Goal: Task Accomplishment & Management: Complete application form

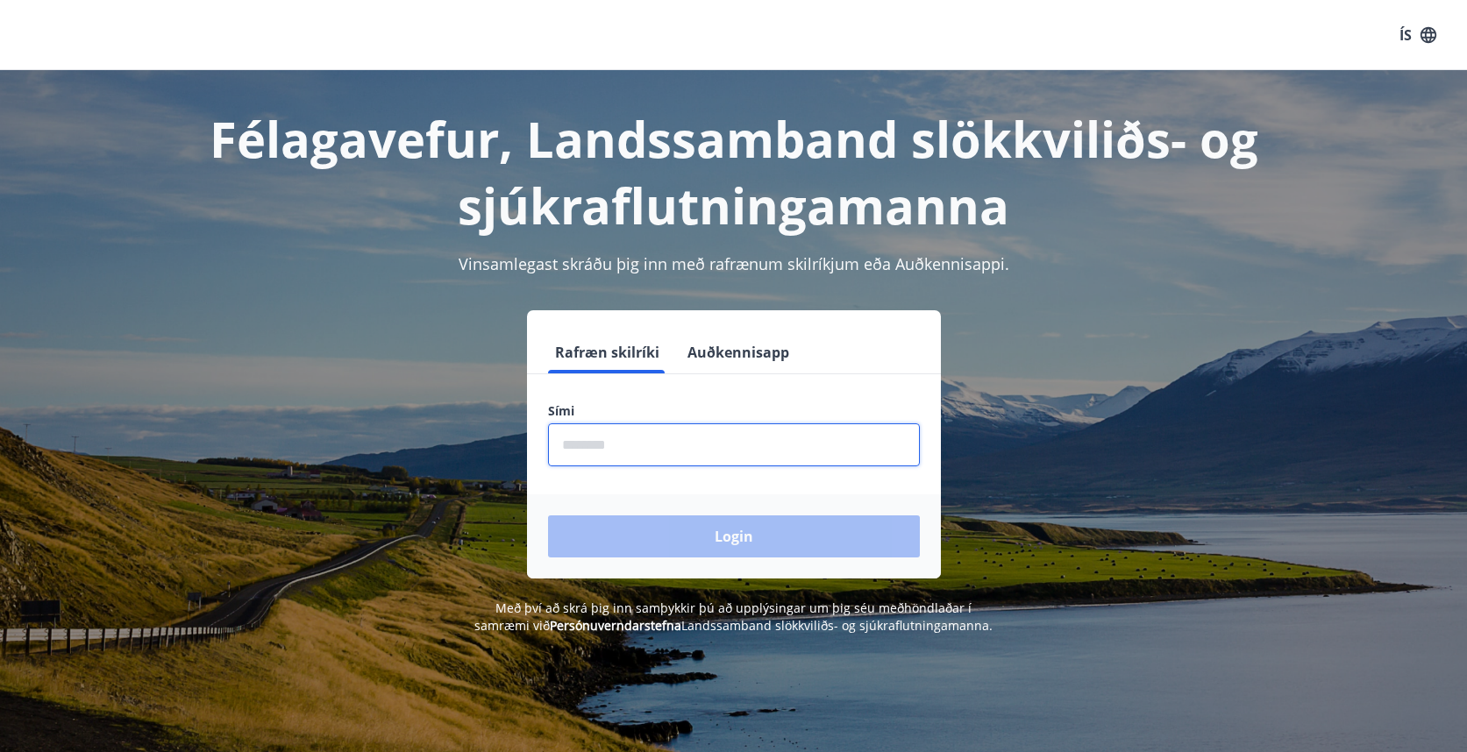
click at [607, 451] on input "phone" at bounding box center [734, 445] width 372 height 43
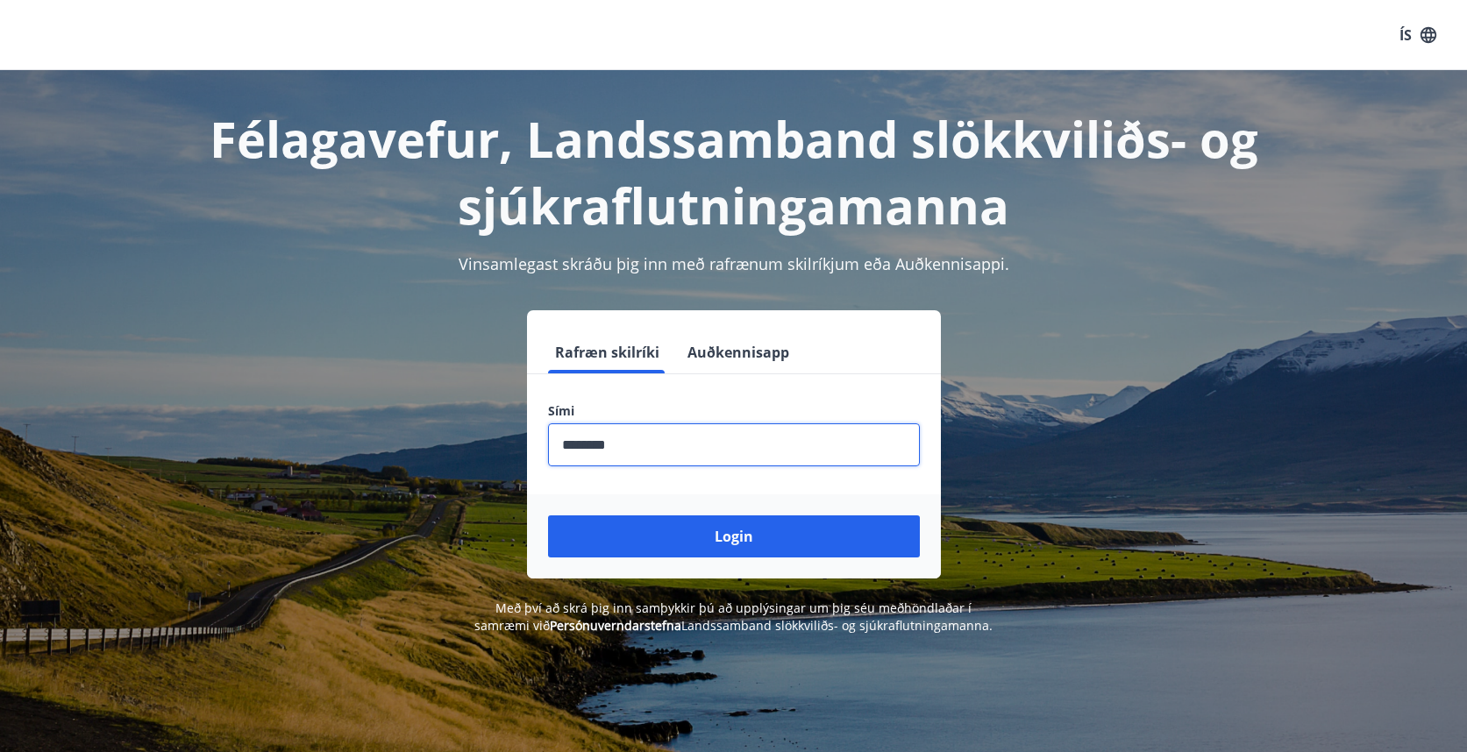
type input "********"
click at [733, 537] on button "Login" at bounding box center [734, 537] width 372 height 42
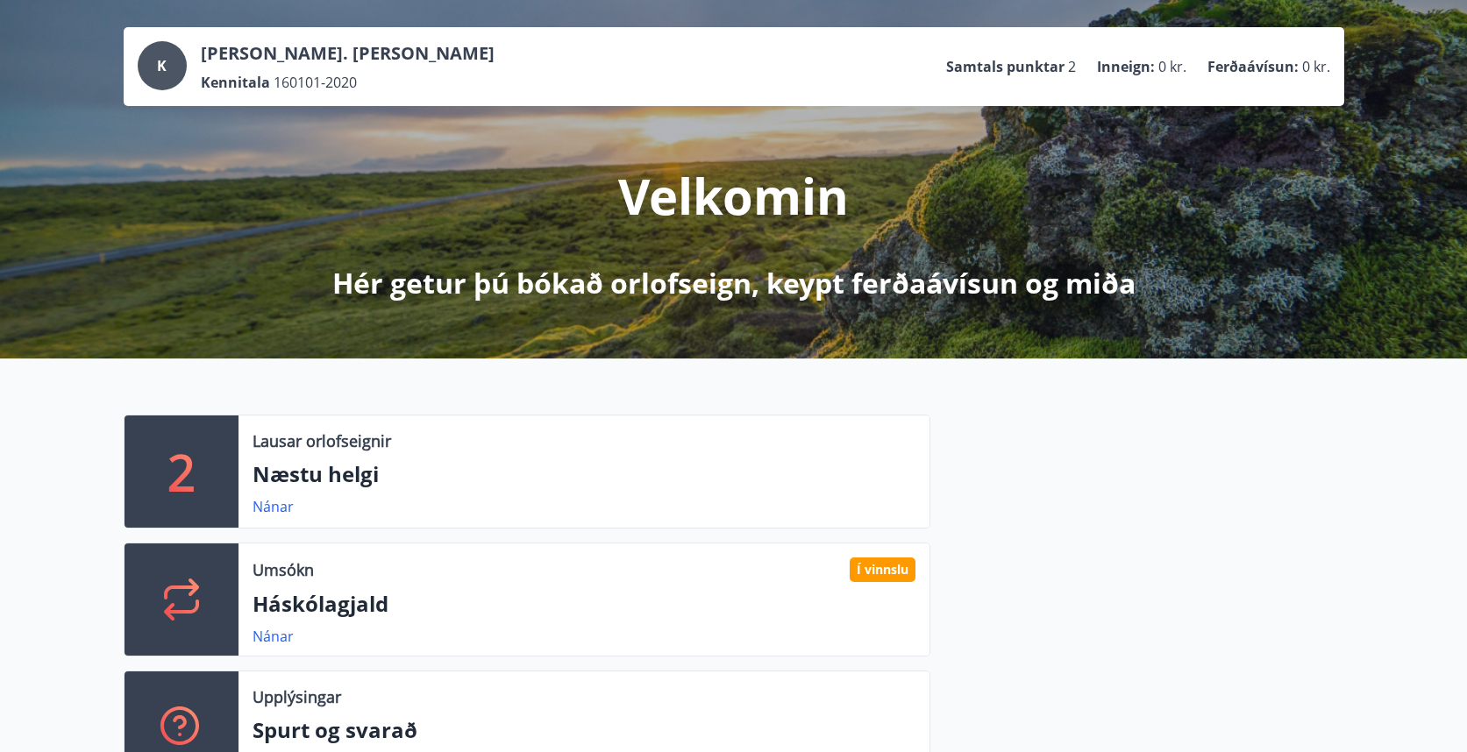
scroll to position [97, 0]
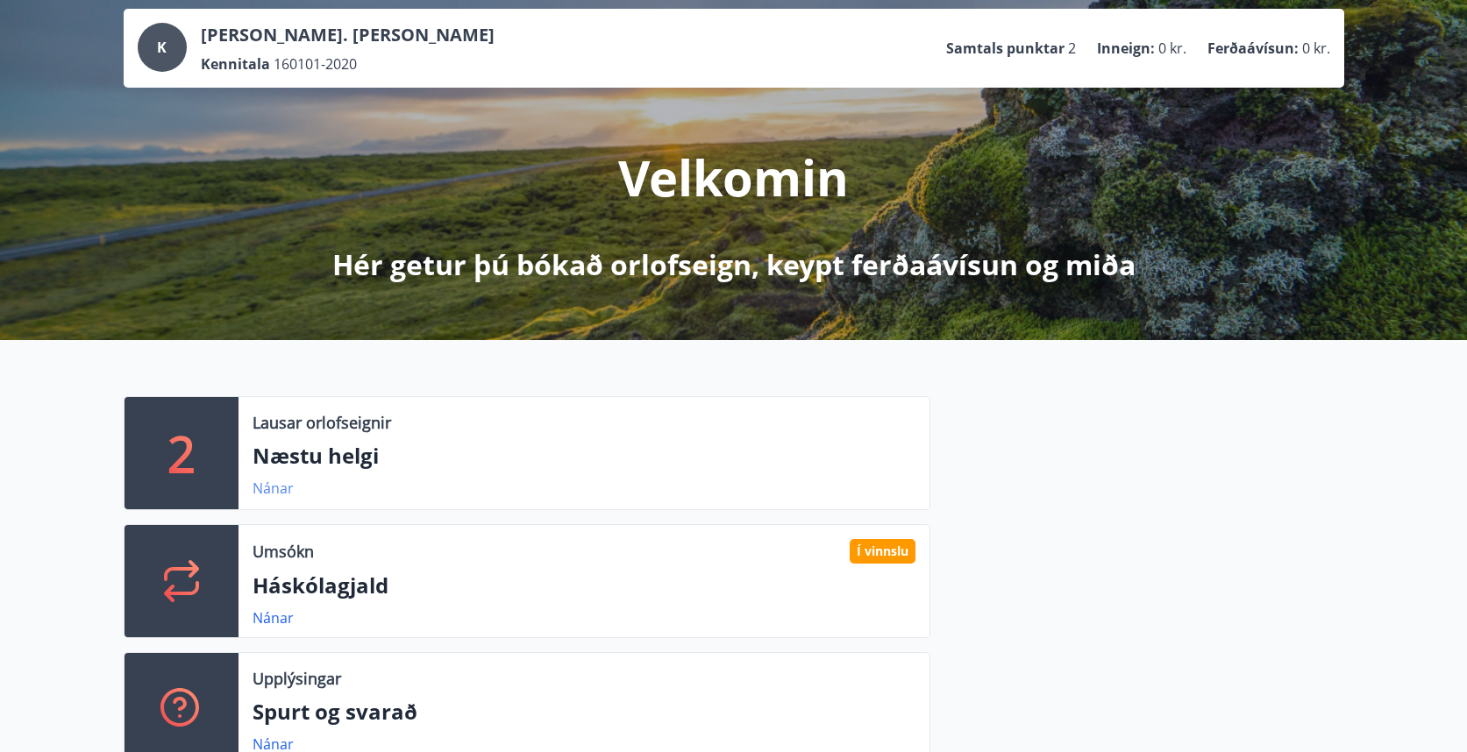
click at [279, 483] on link "Nánar" at bounding box center [273, 488] width 41 height 19
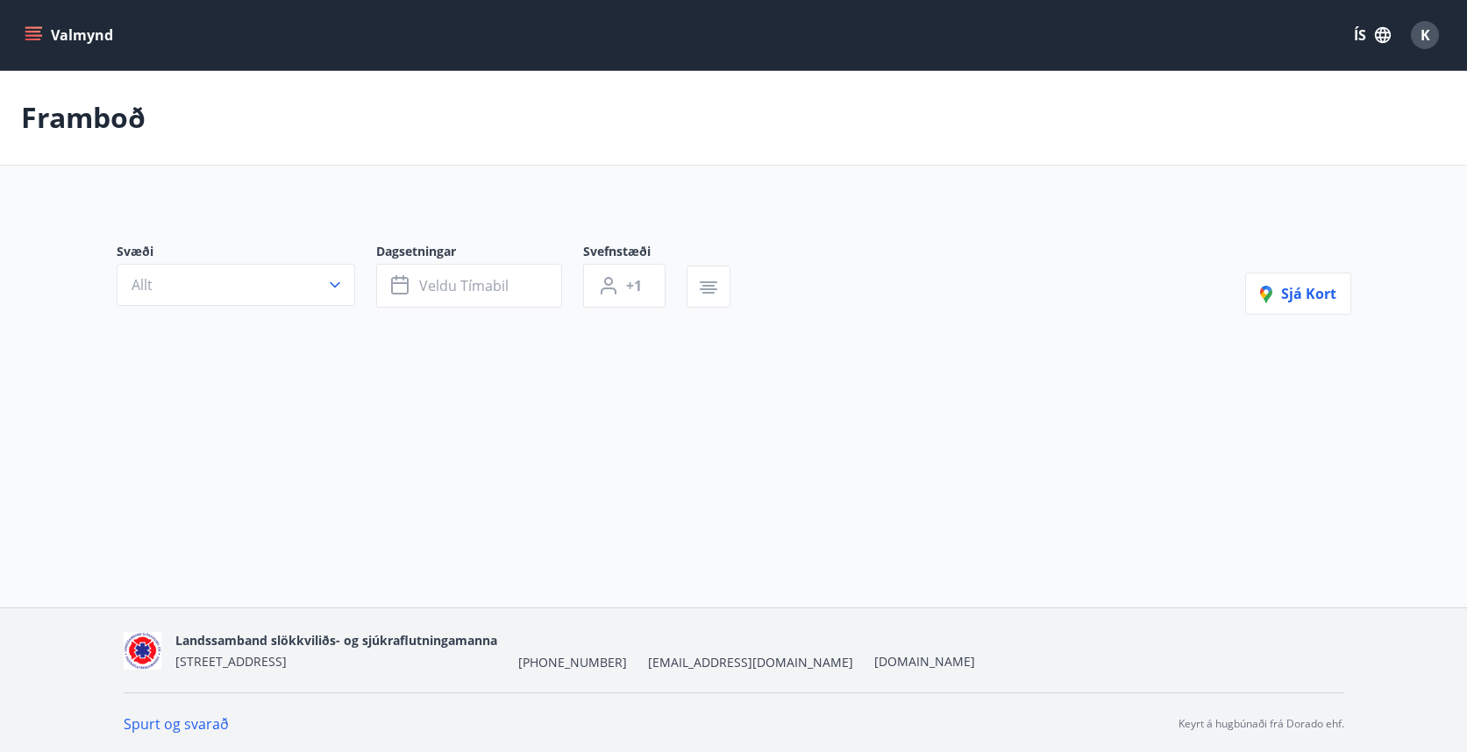
type input "*"
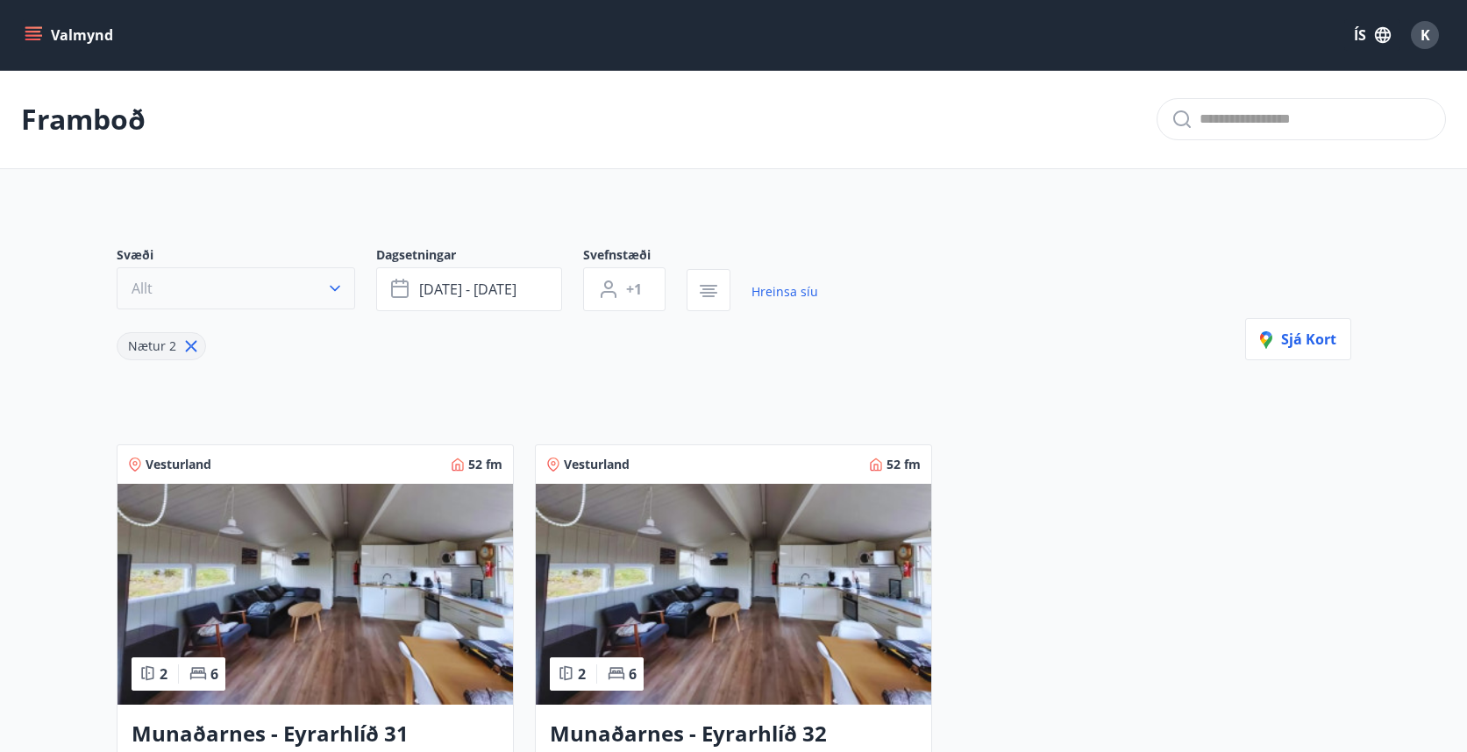
click at [347, 292] on button "Allt" at bounding box center [236, 288] width 239 height 42
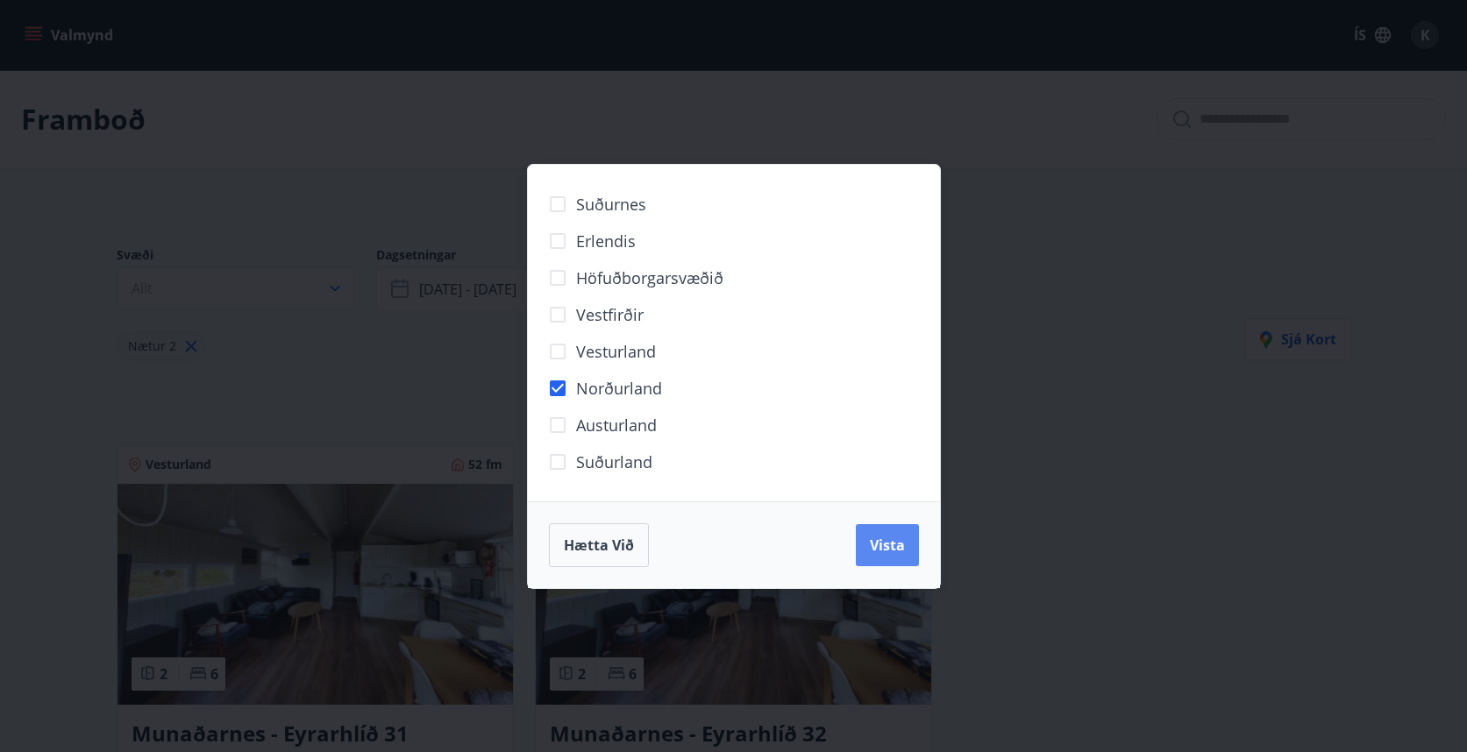
click at [885, 541] on span "Vista" at bounding box center [887, 545] width 35 height 19
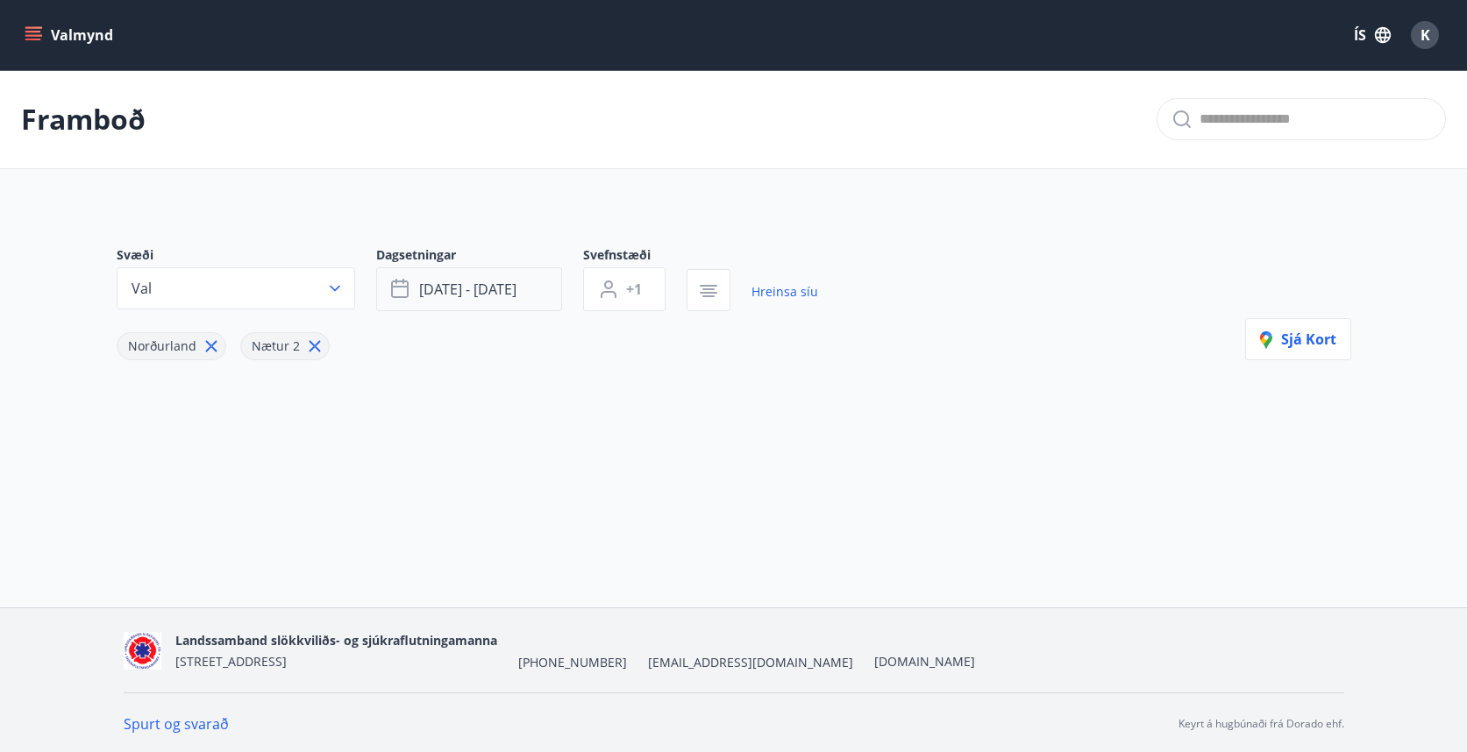
click at [526, 301] on button "[DATE] - [DATE]" at bounding box center [469, 289] width 186 height 44
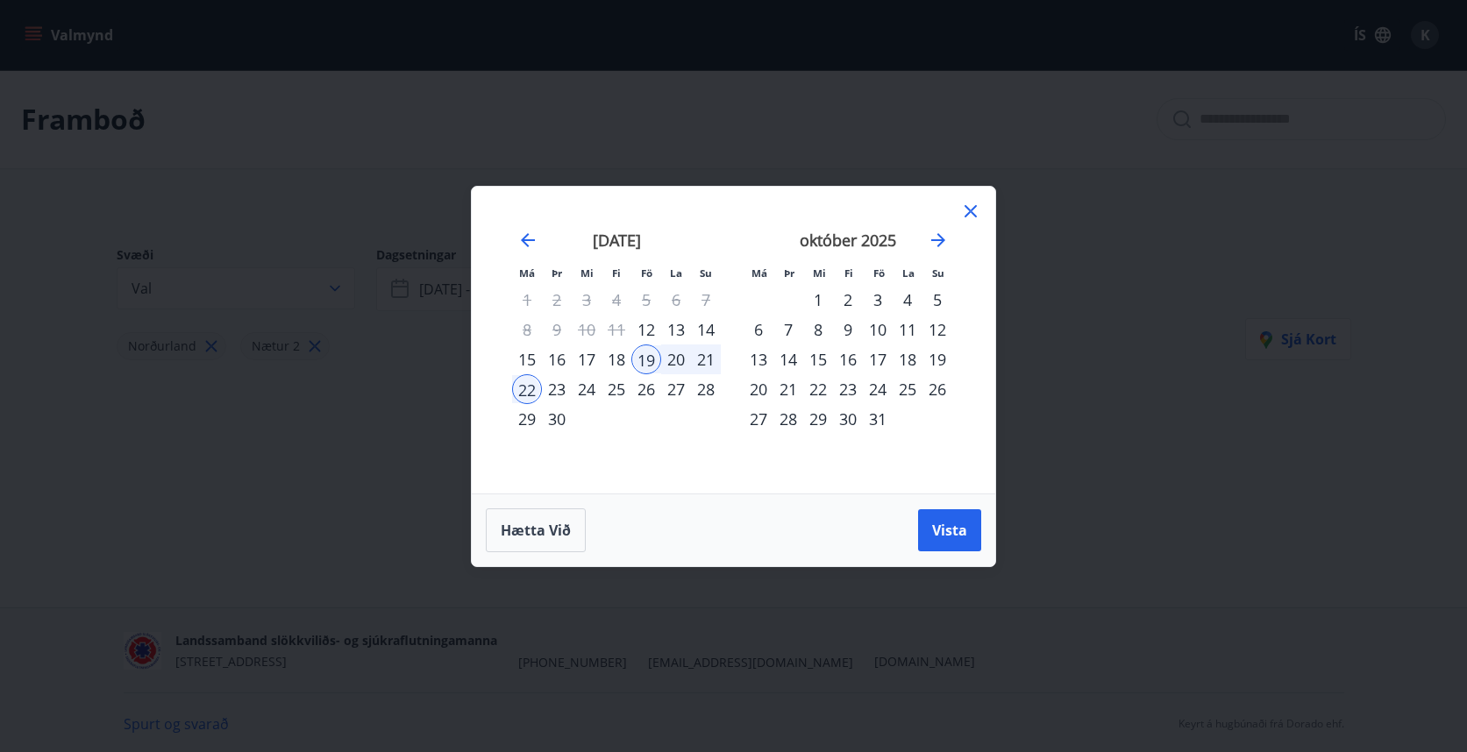
click at [760, 416] on div "27" at bounding box center [759, 419] width 30 height 30
click at [880, 419] on div "31" at bounding box center [878, 419] width 30 height 30
click at [939, 521] on span "Vista" at bounding box center [949, 530] width 35 height 19
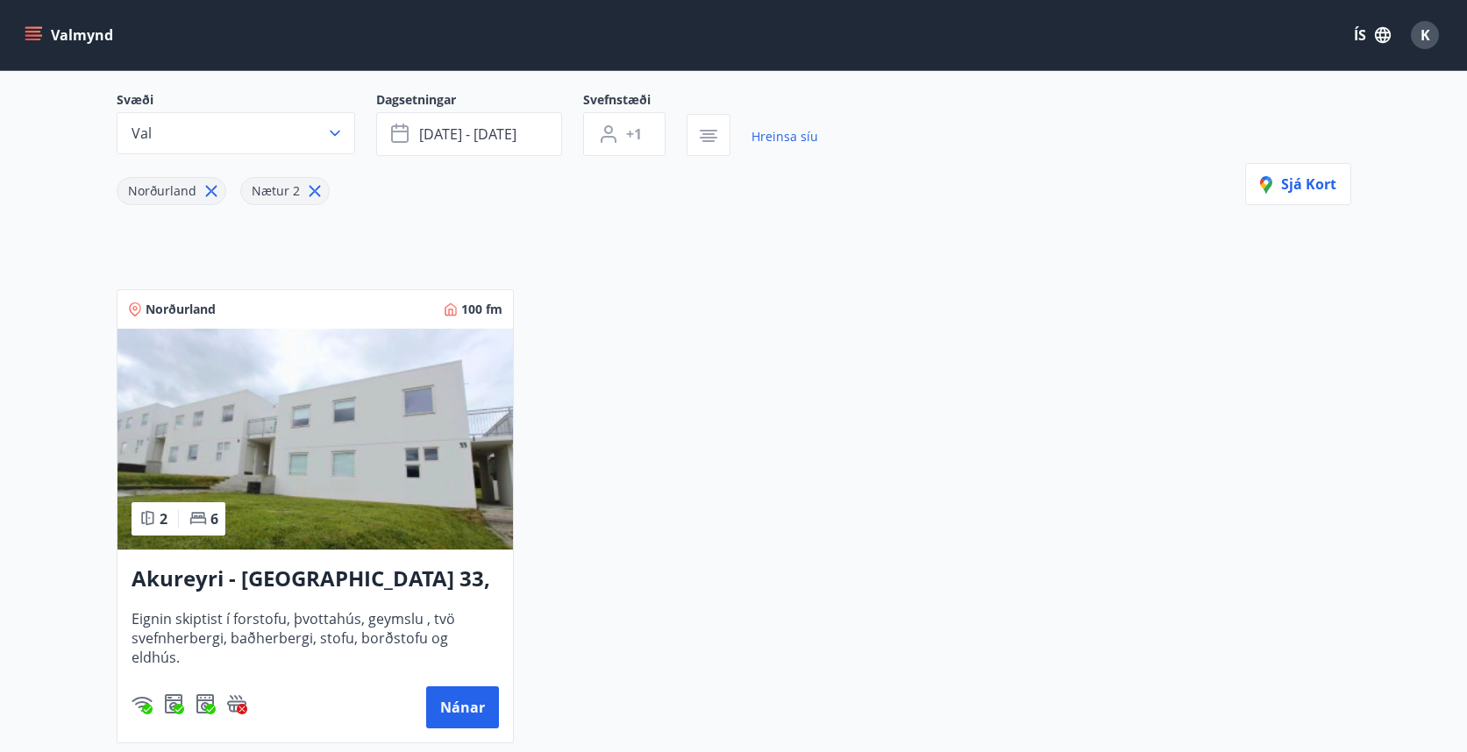
scroll to position [155, 0]
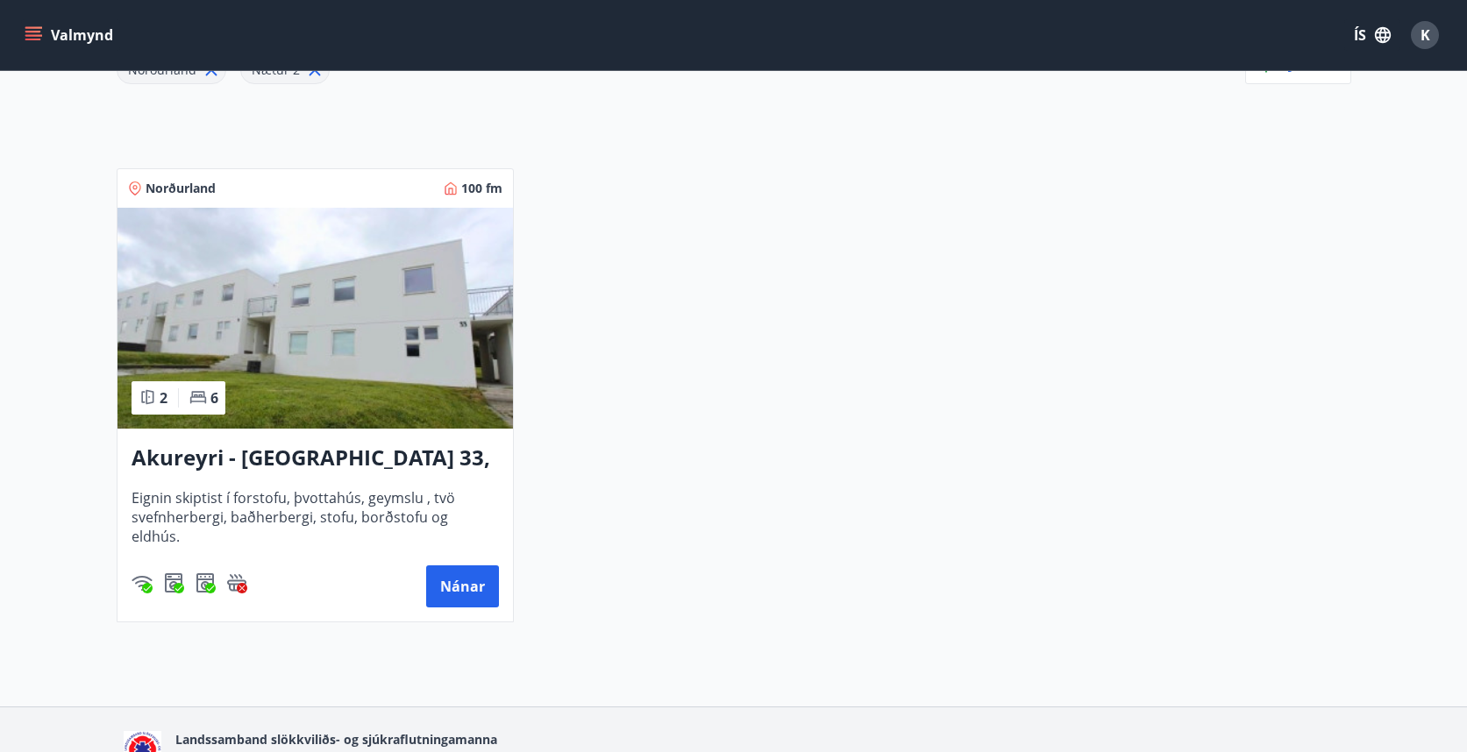
click at [409, 447] on h3 "Akureyri - [GEOGRAPHIC_DATA] 33, [PERSON_NAME]" at bounding box center [315, 459] width 367 height 32
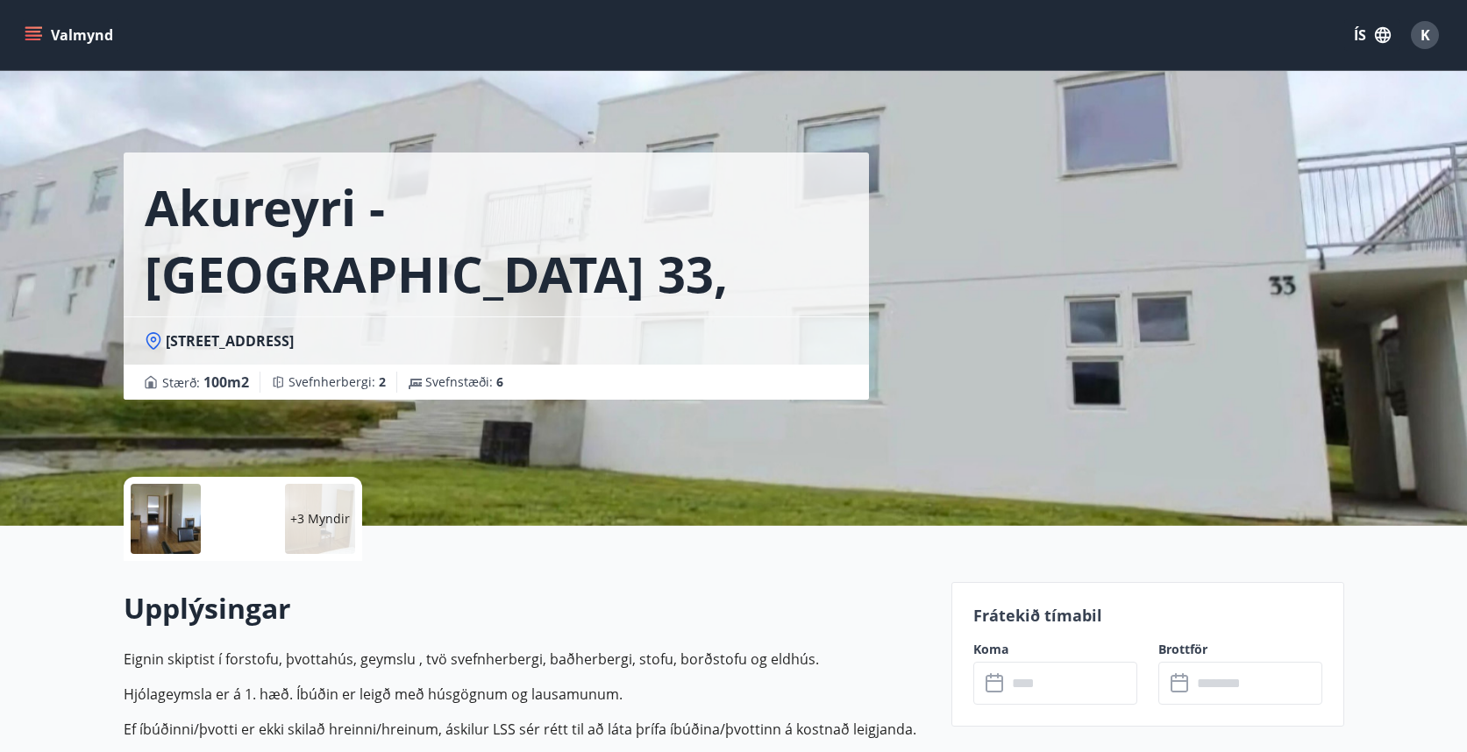
click at [336, 528] on div "+3 Myndir" at bounding box center [320, 519] width 70 height 70
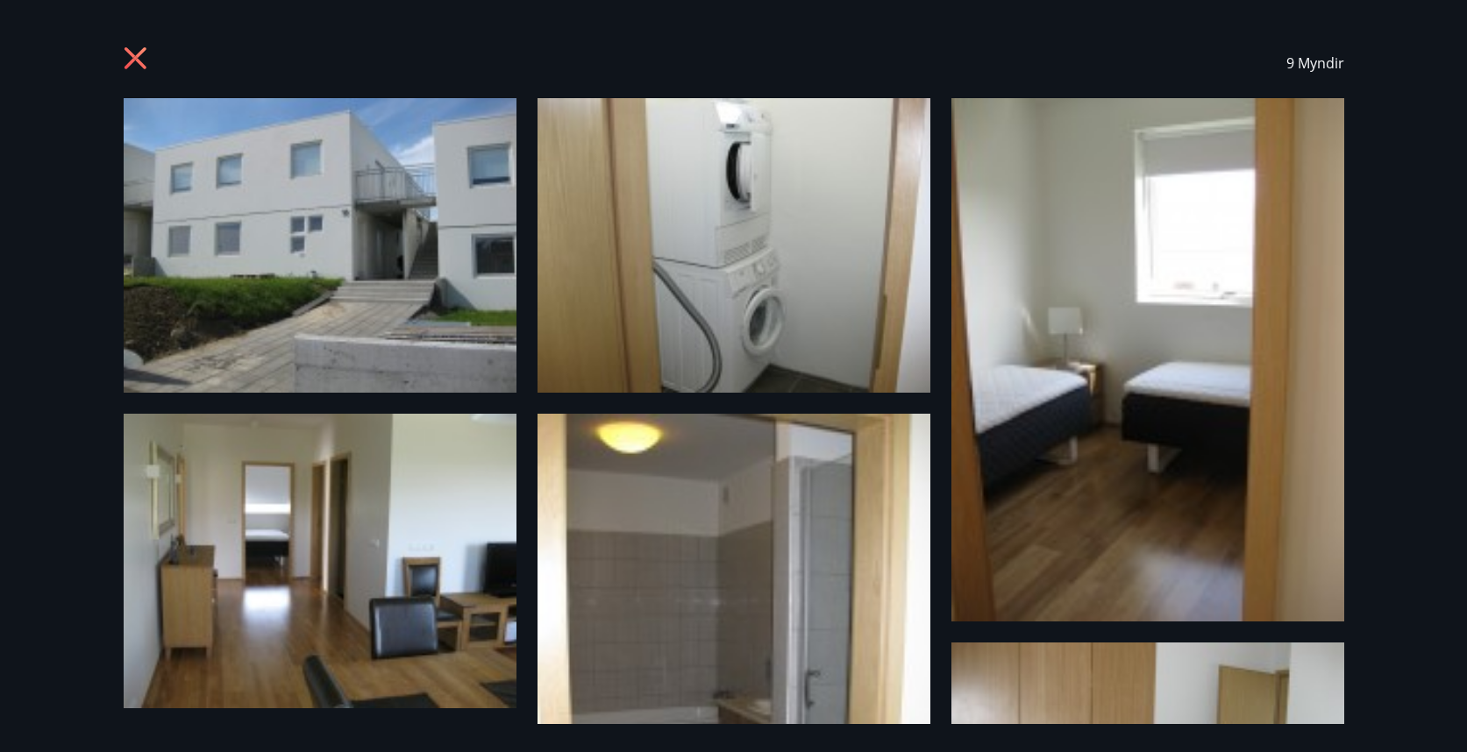
click at [137, 55] on icon at bounding box center [135, 58] width 22 height 22
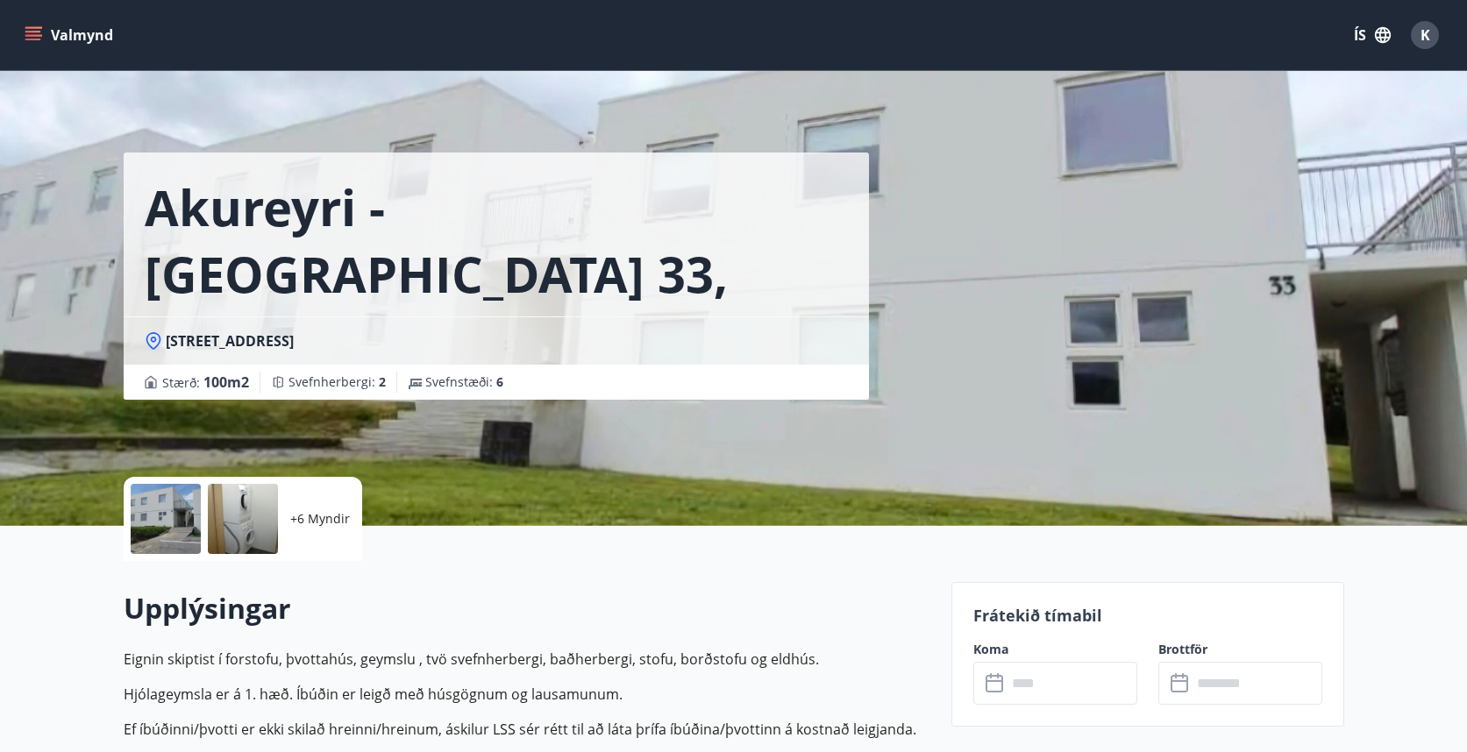
click at [268, 275] on h1 "Akureyri - [GEOGRAPHIC_DATA] 33, [PERSON_NAME]" at bounding box center [496, 240] width 703 height 133
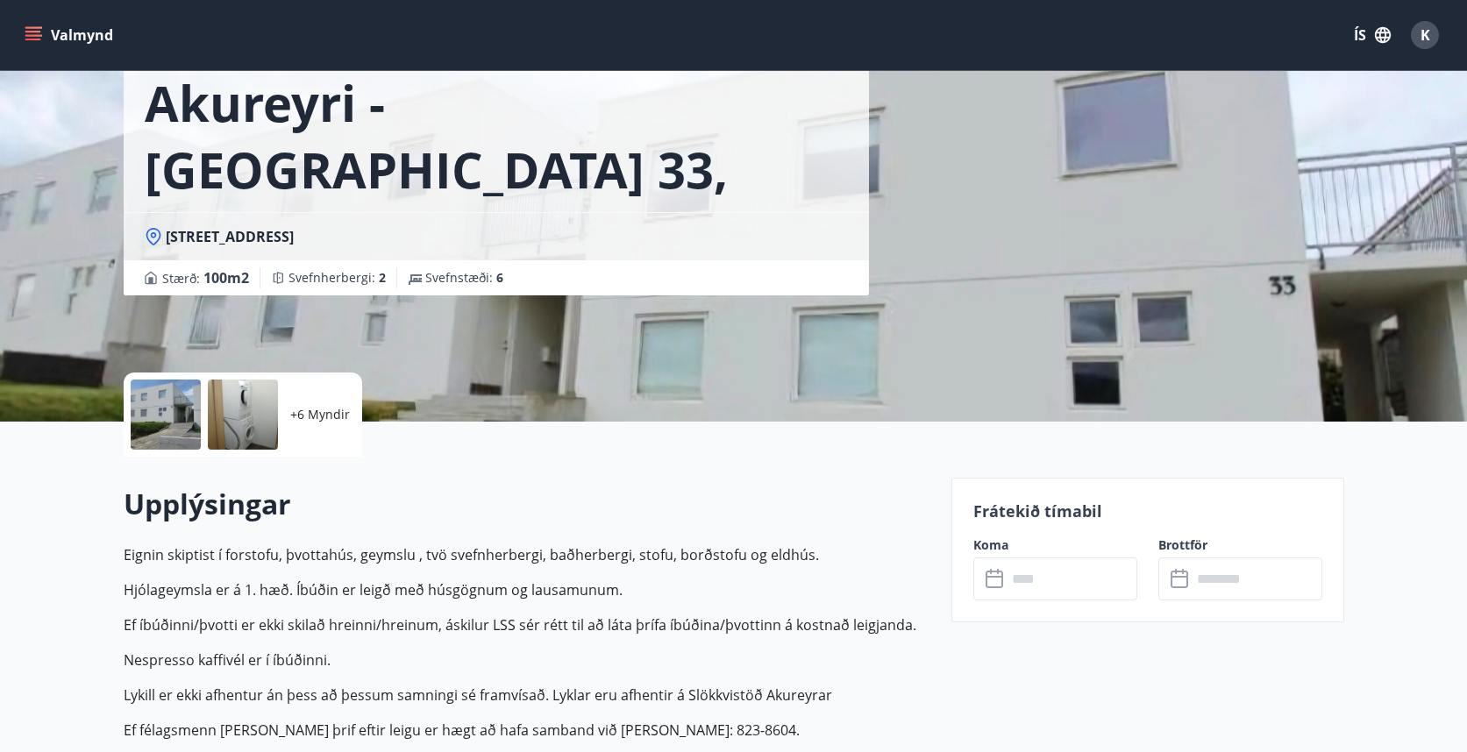
scroll to position [413, 0]
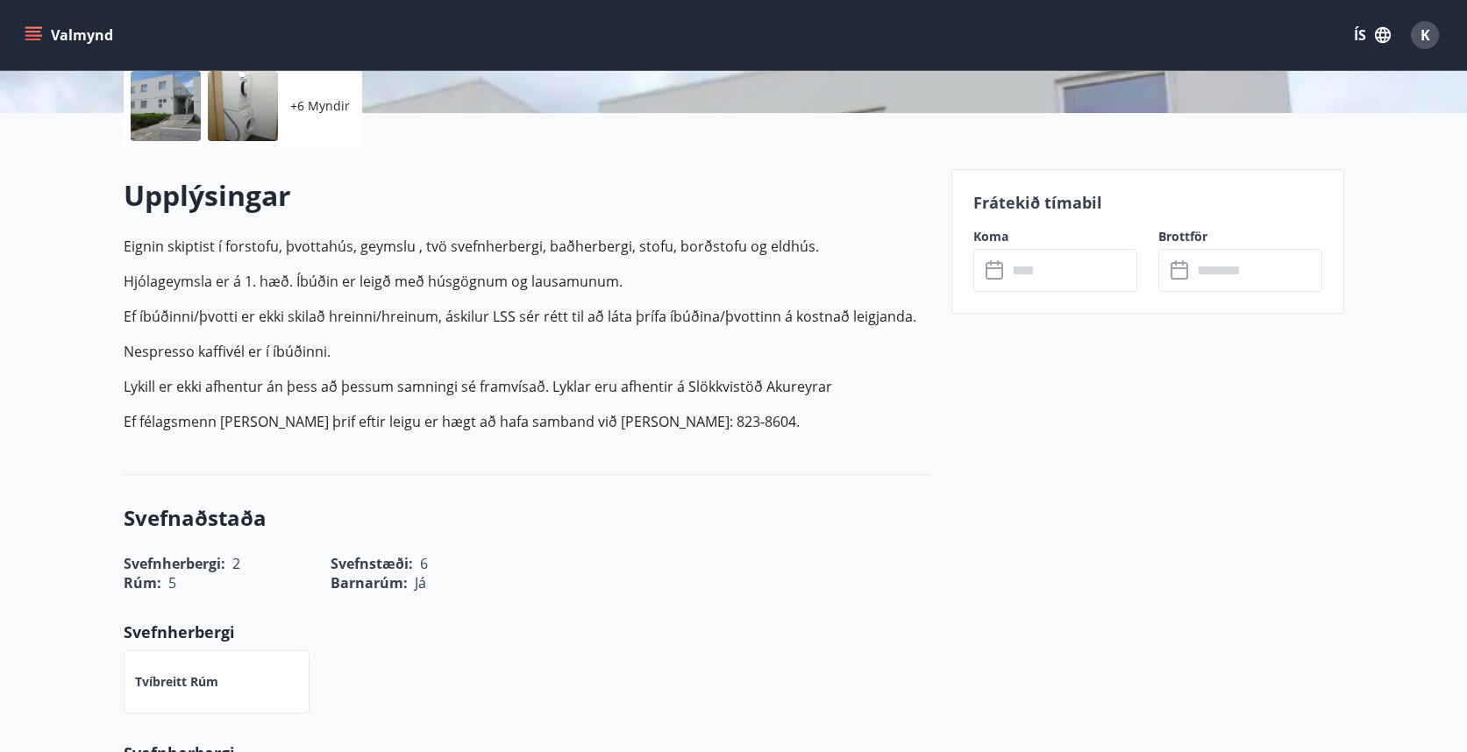
click at [1047, 274] on input "text" at bounding box center [1072, 270] width 131 height 43
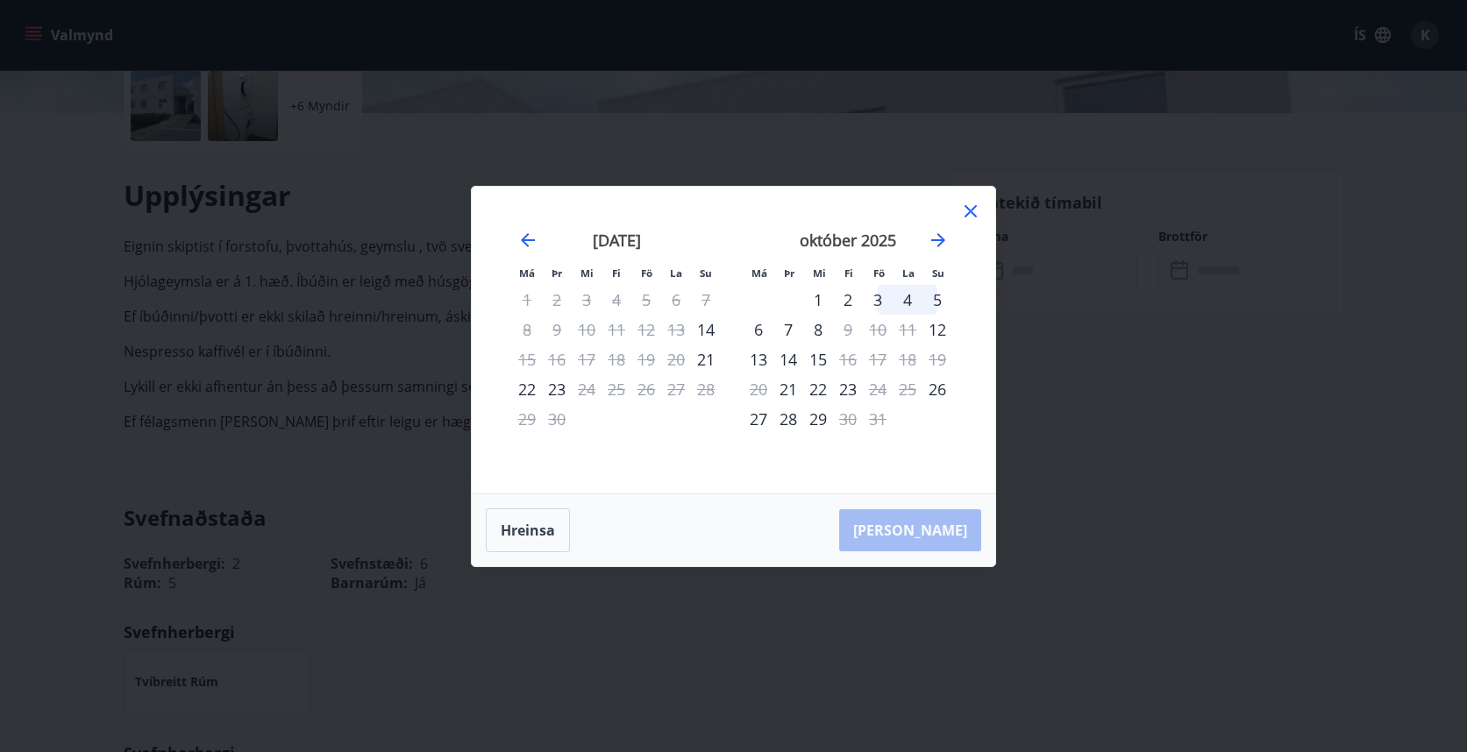
click at [759, 414] on div "27" at bounding box center [759, 419] width 30 height 30
click at [883, 421] on div "31" at bounding box center [878, 419] width 30 height 30
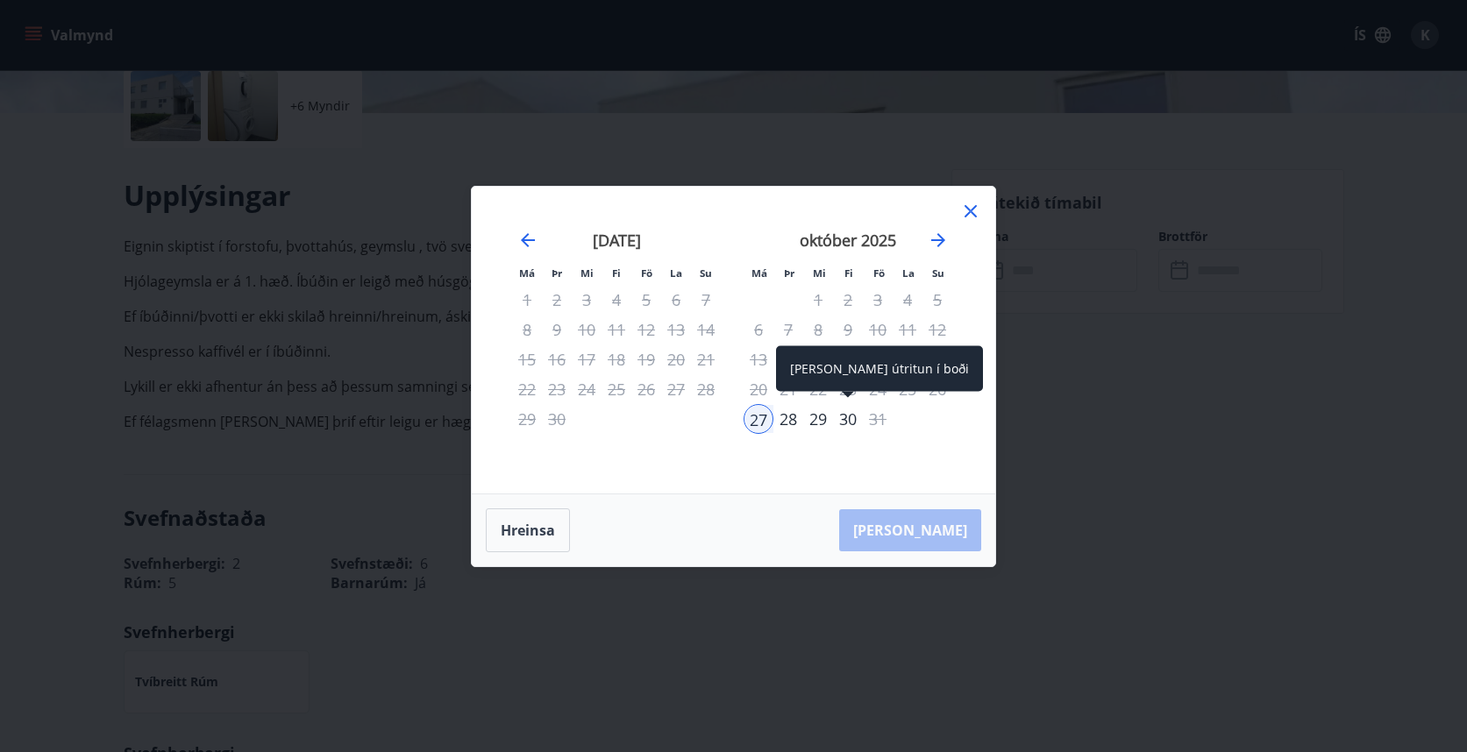
click at [855, 422] on div "30" at bounding box center [848, 419] width 30 height 30
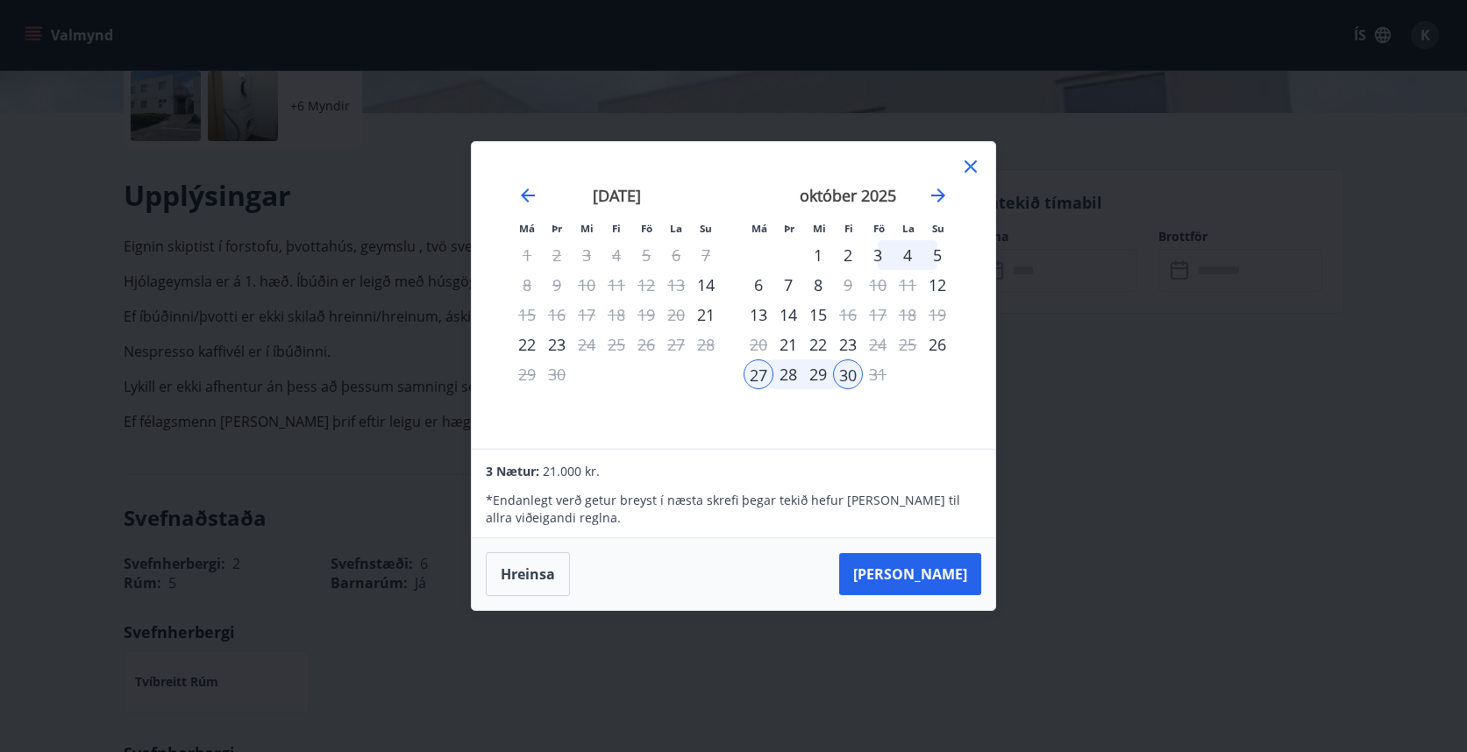
click at [966, 172] on icon at bounding box center [971, 166] width 12 height 12
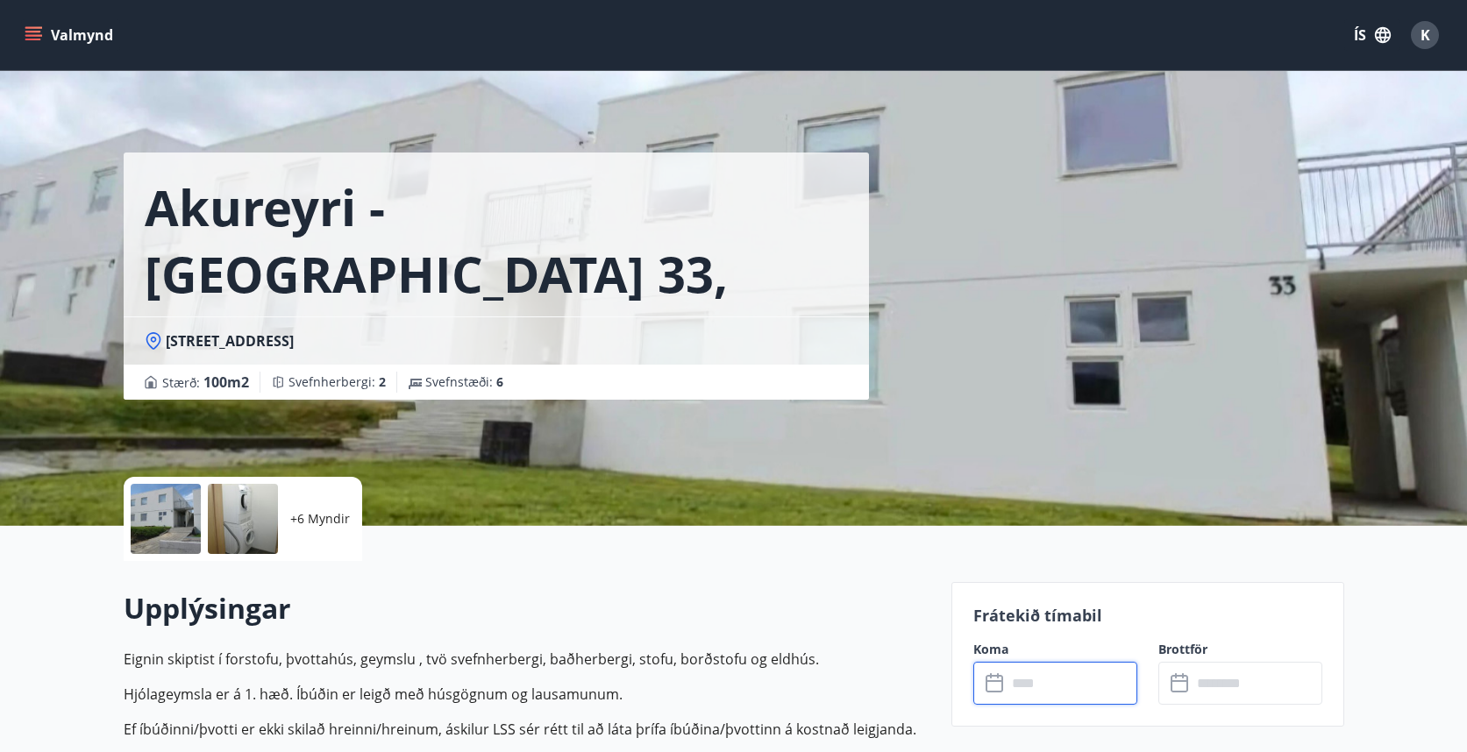
scroll to position [0, 0]
click at [48, 28] on button "Valmynd" at bounding box center [70, 35] width 99 height 32
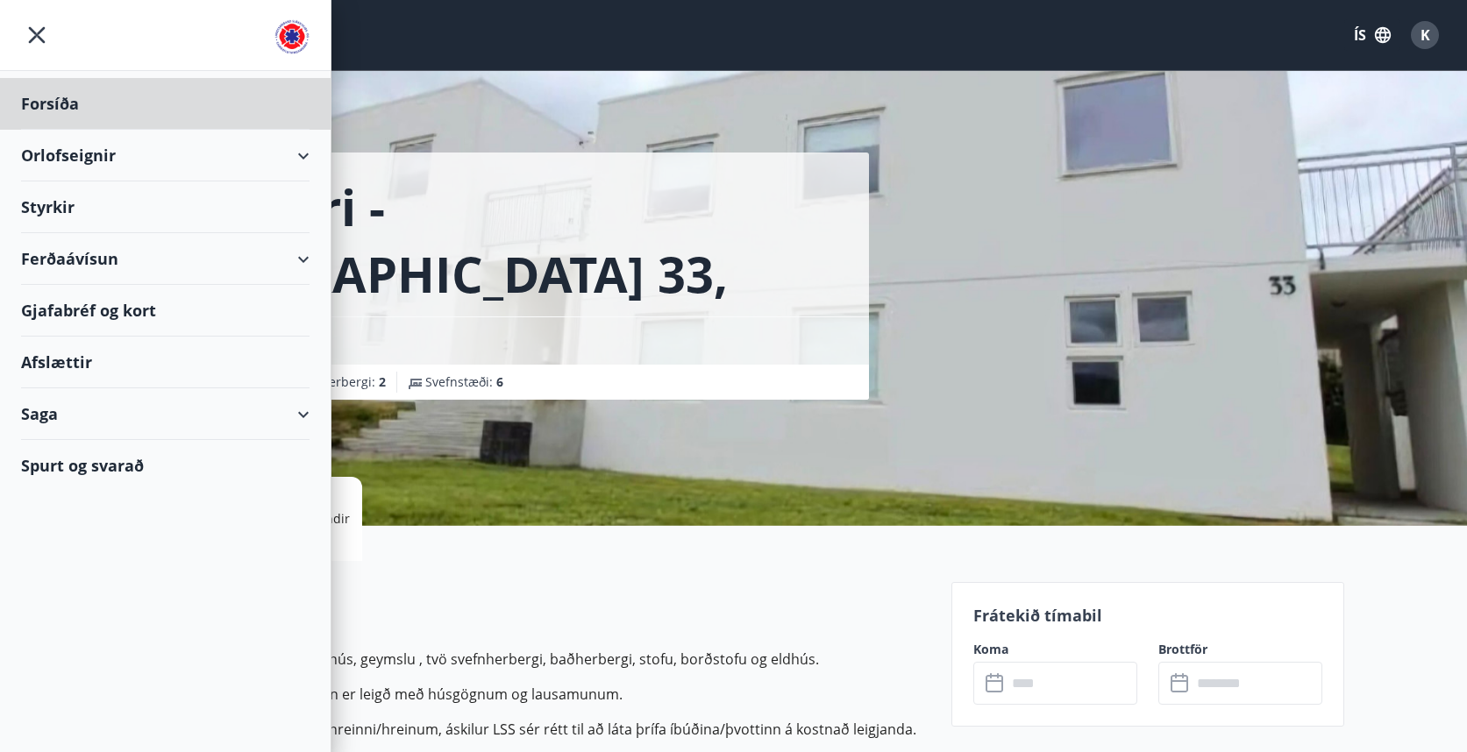
click at [95, 203] on div "Styrkir" at bounding box center [165, 208] width 289 height 52
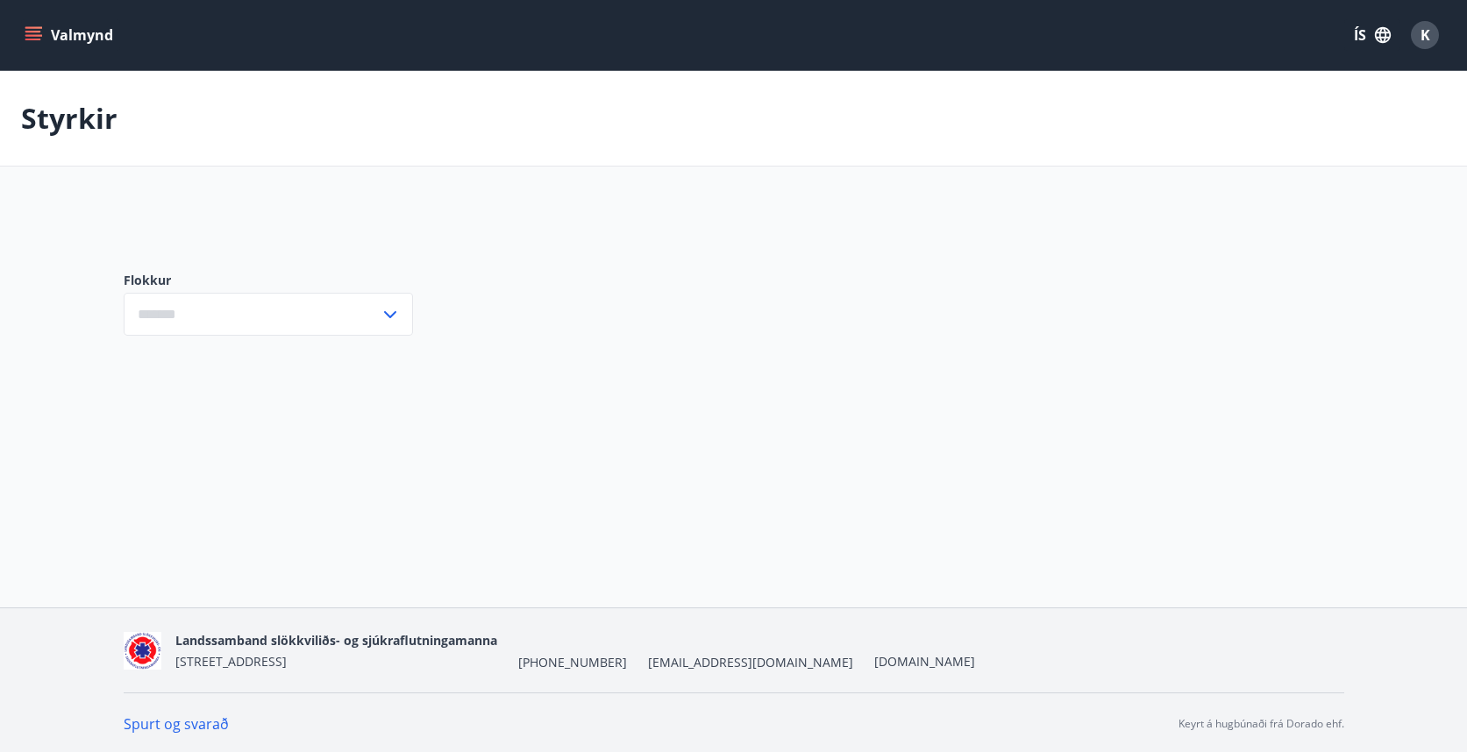
type input "***"
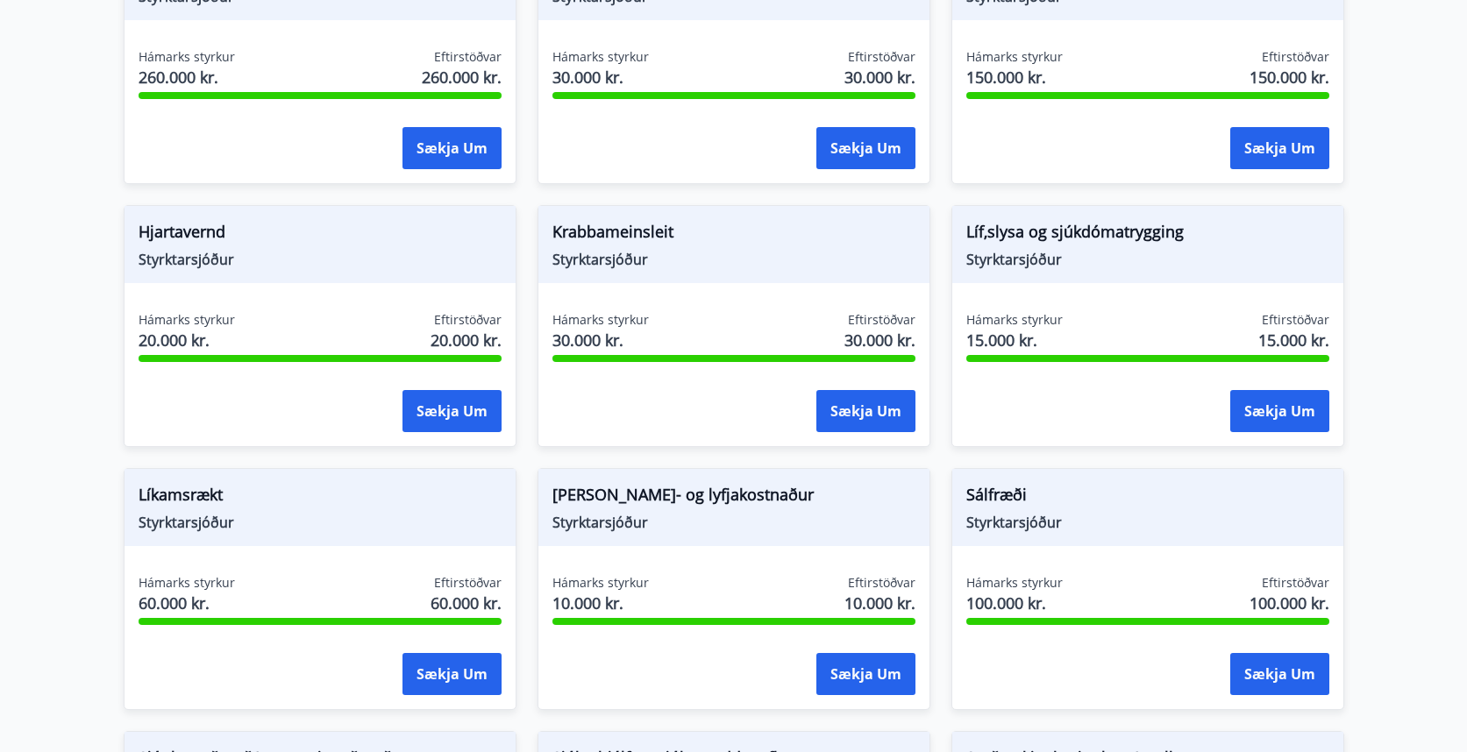
scroll to position [1213, 0]
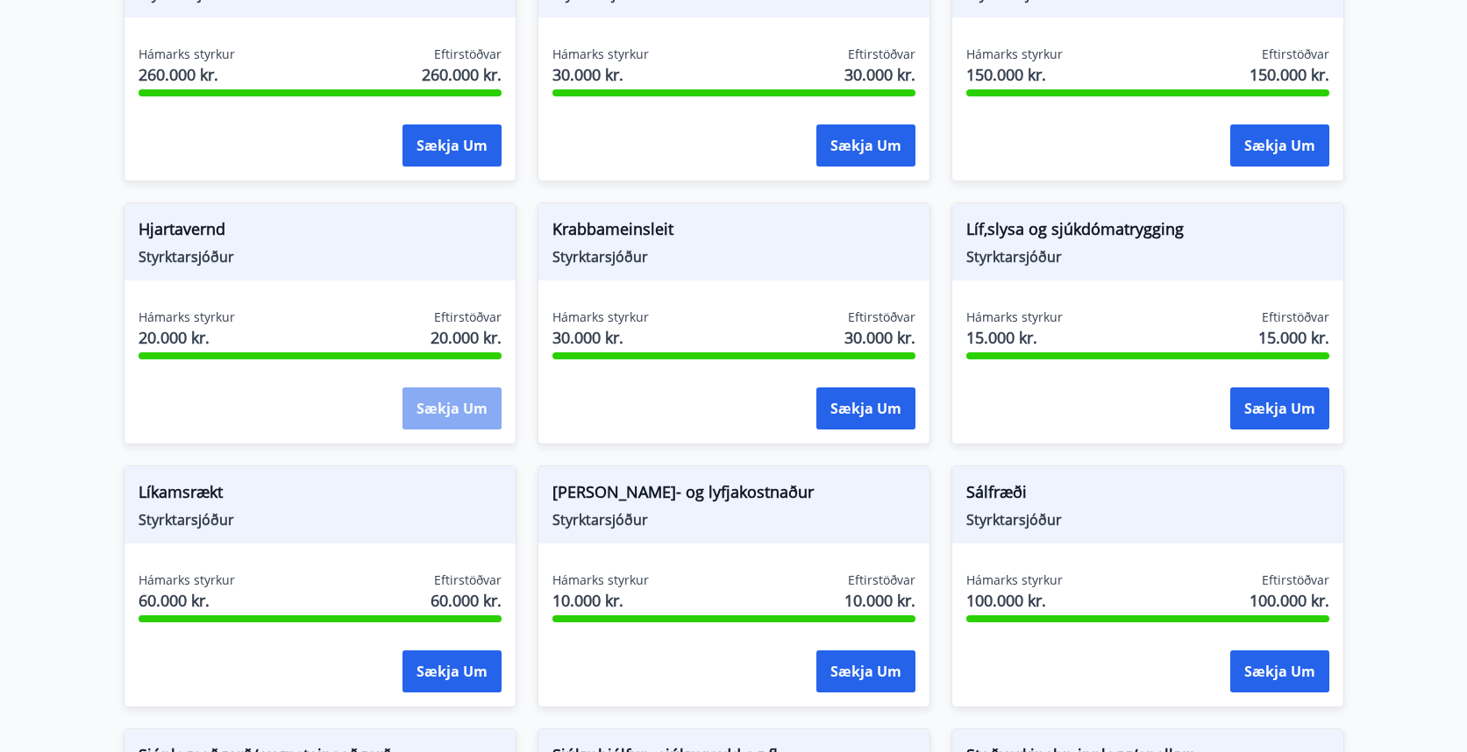
click at [444, 423] on button "Sækja um" at bounding box center [452, 409] width 99 height 42
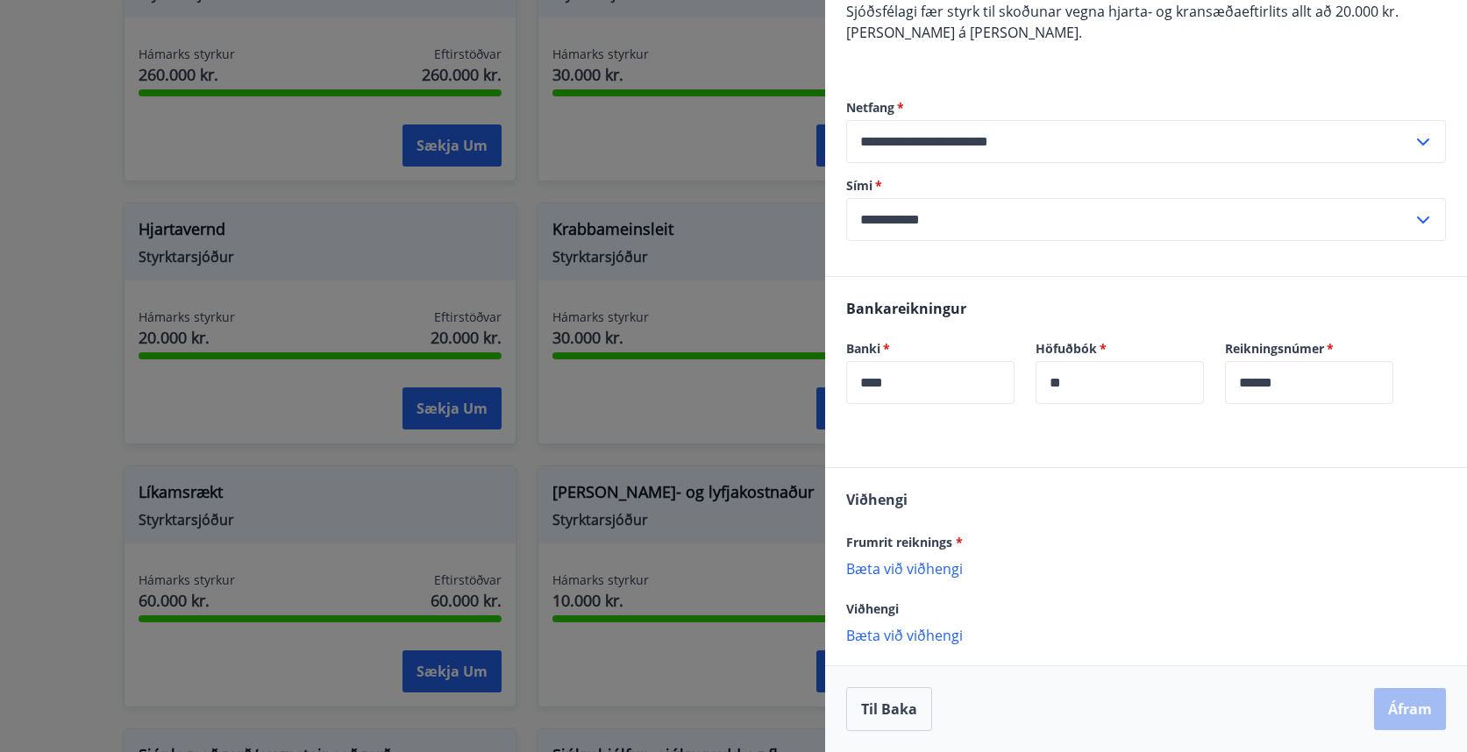
scroll to position [184, 0]
click at [916, 575] on p "Bæta við viðhengi" at bounding box center [1146, 568] width 600 height 18
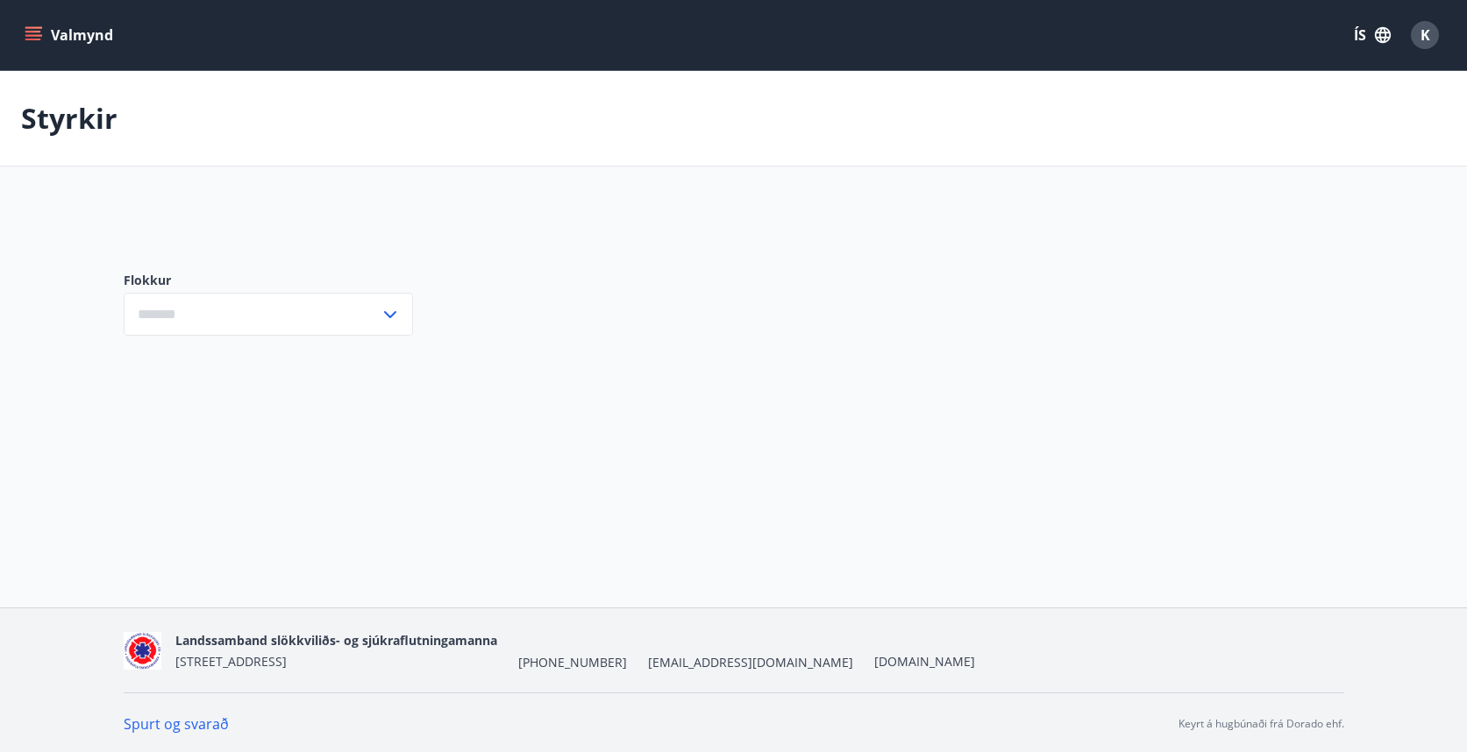
type input "***"
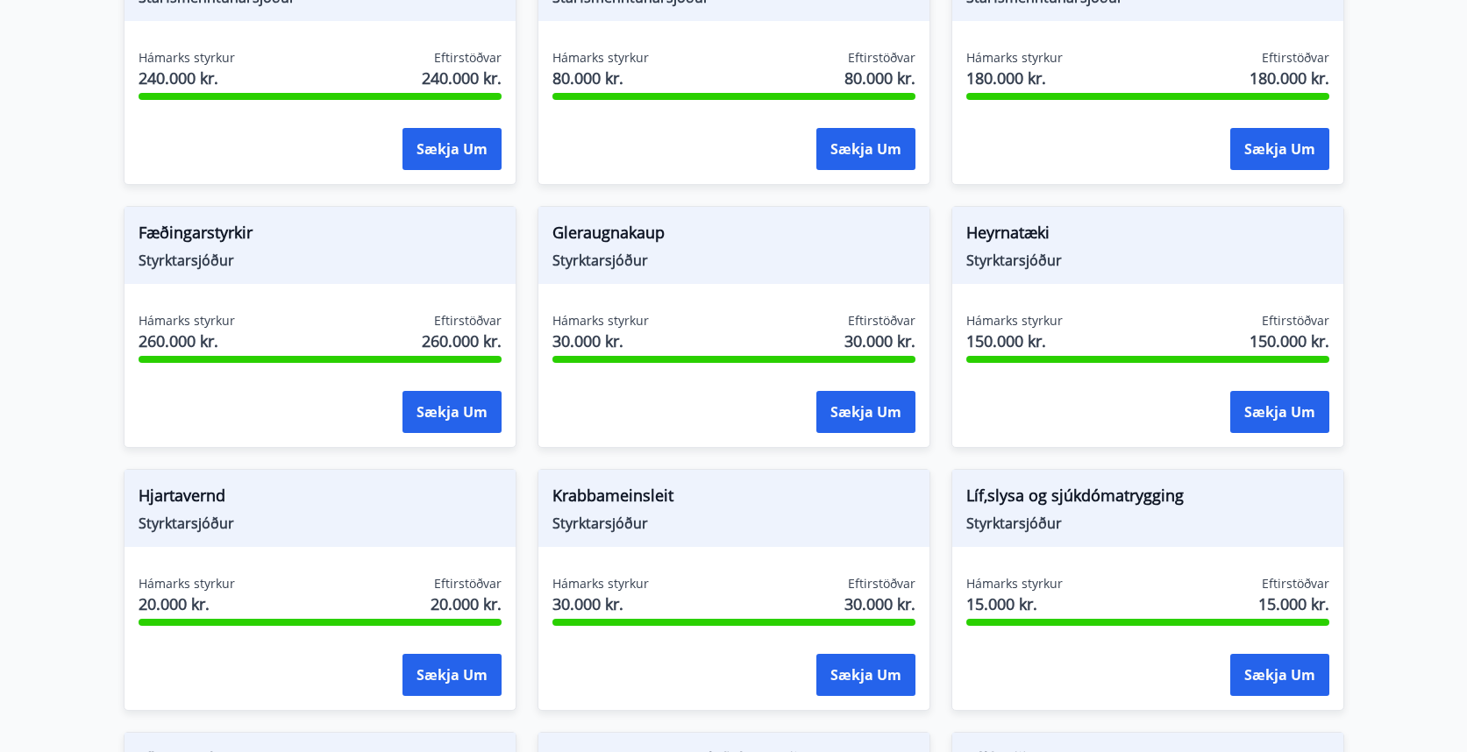
scroll to position [1186, 0]
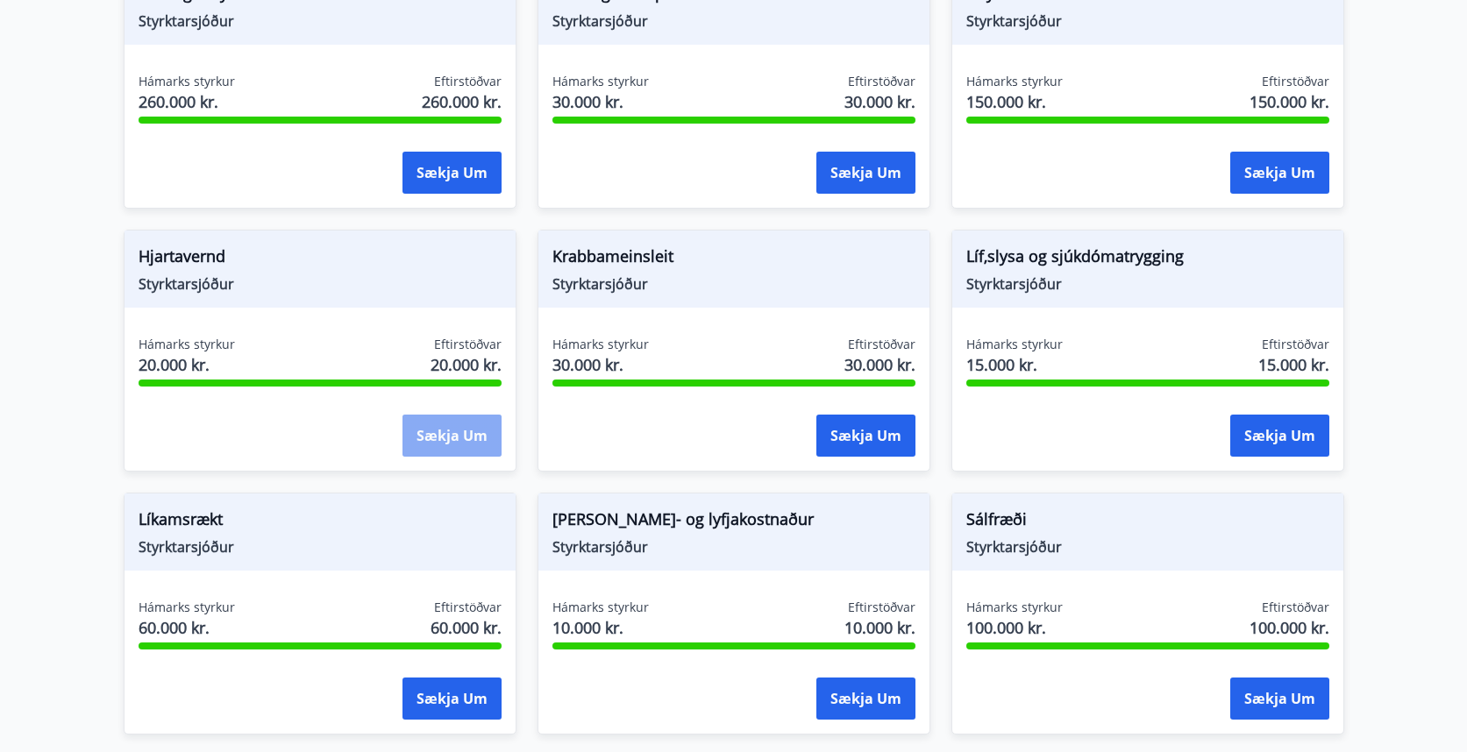
click at [434, 431] on button "Sækja um" at bounding box center [452, 436] width 99 height 42
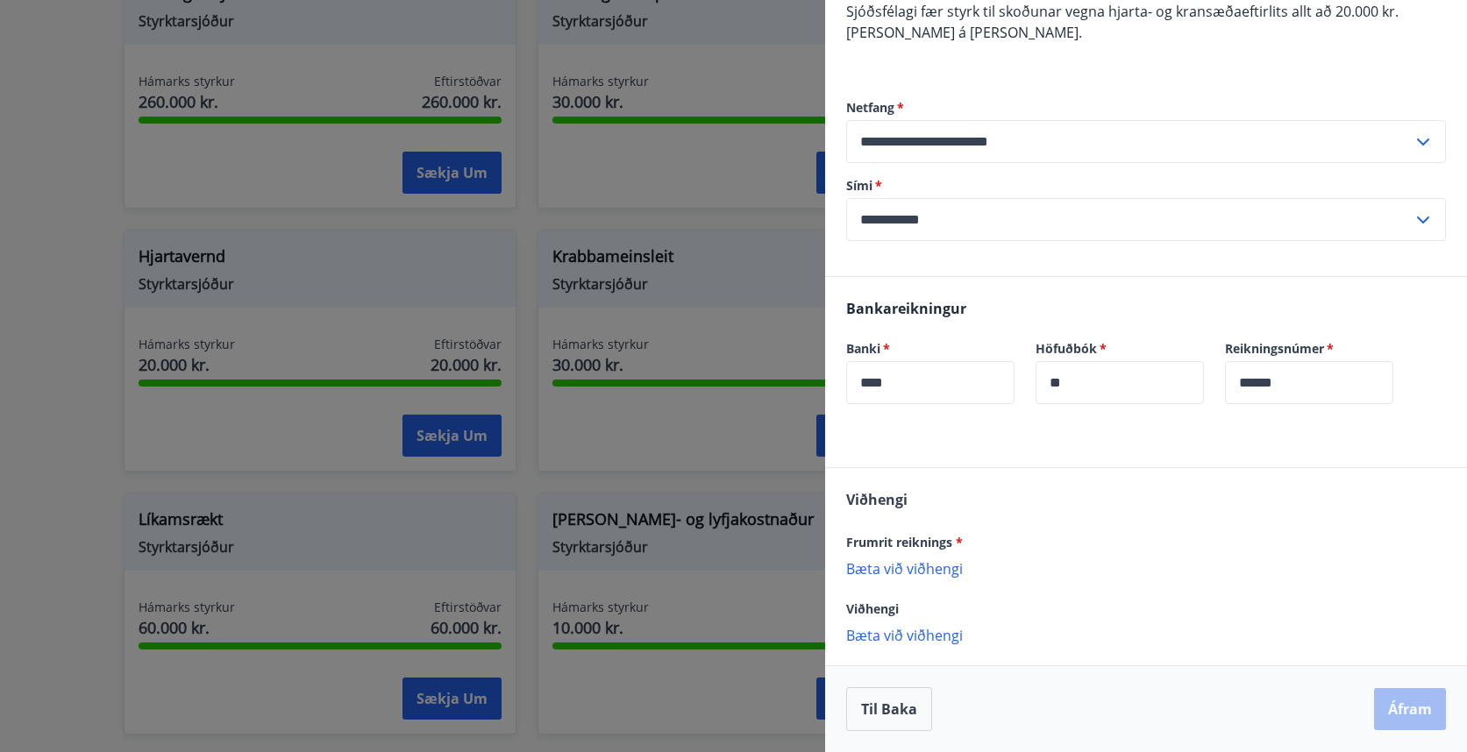
scroll to position [184, 0]
click at [924, 569] on p "Bæta við viðhengi" at bounding box center [1146, 568] width 600 height 18
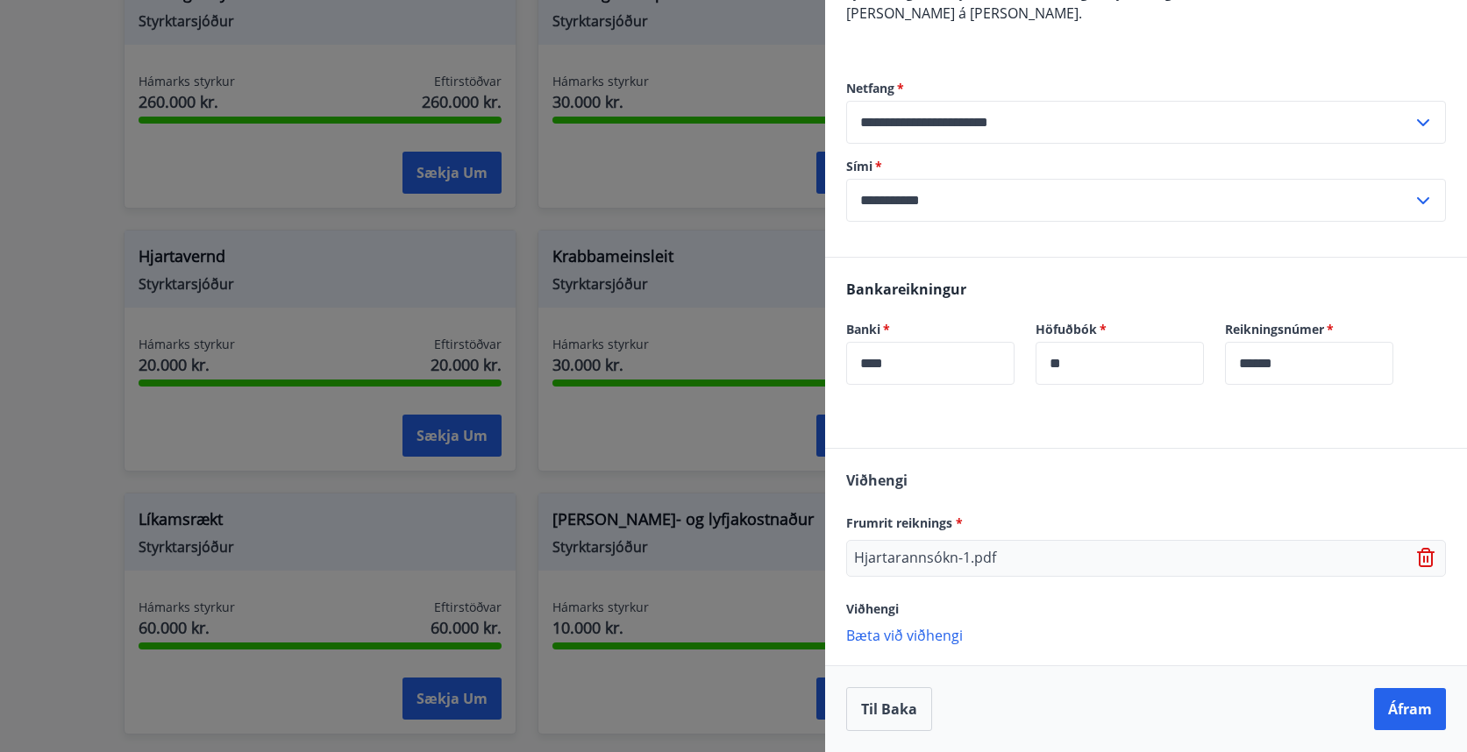
scroll to position [203, 0]
click at [1407, 702] on button "Áfram" at bounding box center [1410, 709] width 72 height 42
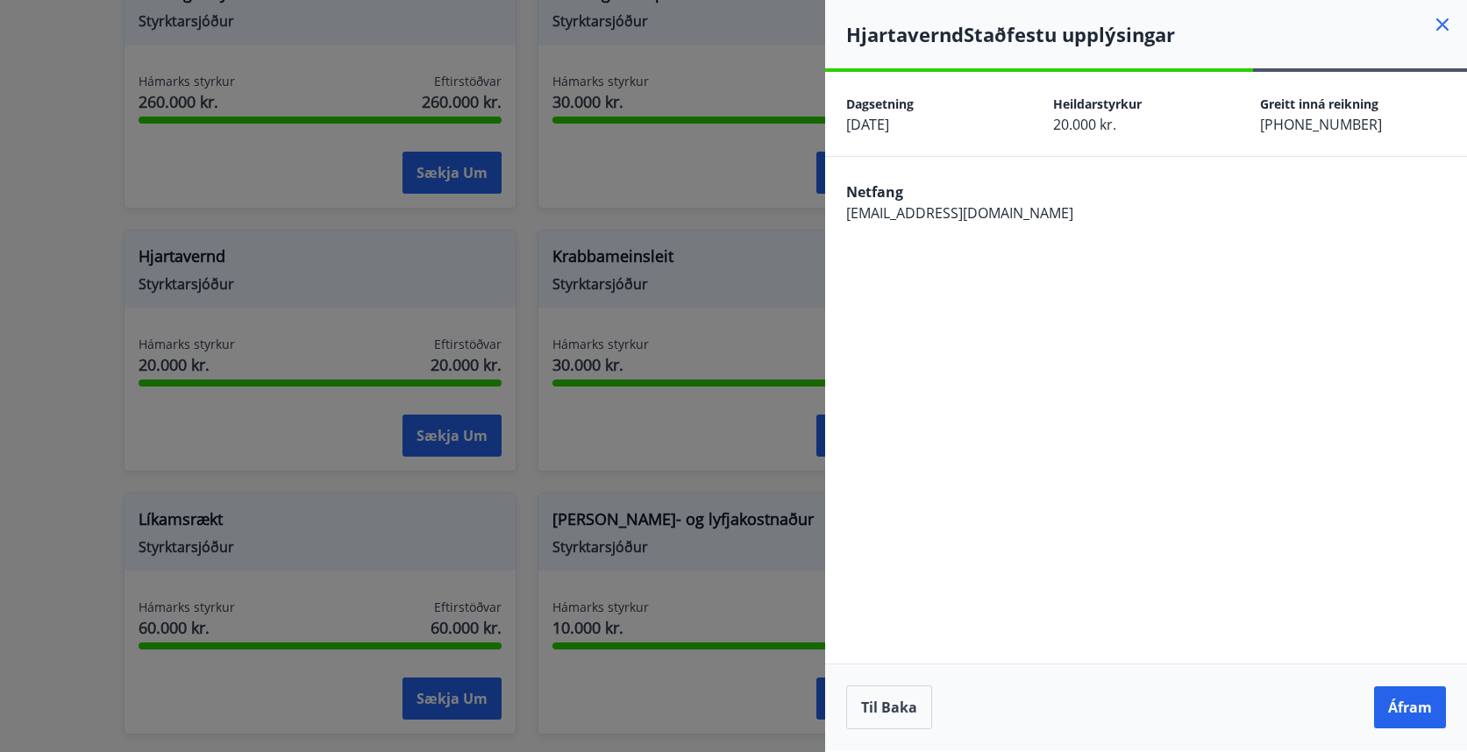
scroll to position [0, 0]
click at [1407, 702] on button "Áfram" at bounding box center [1410, 708] width 72 height 42
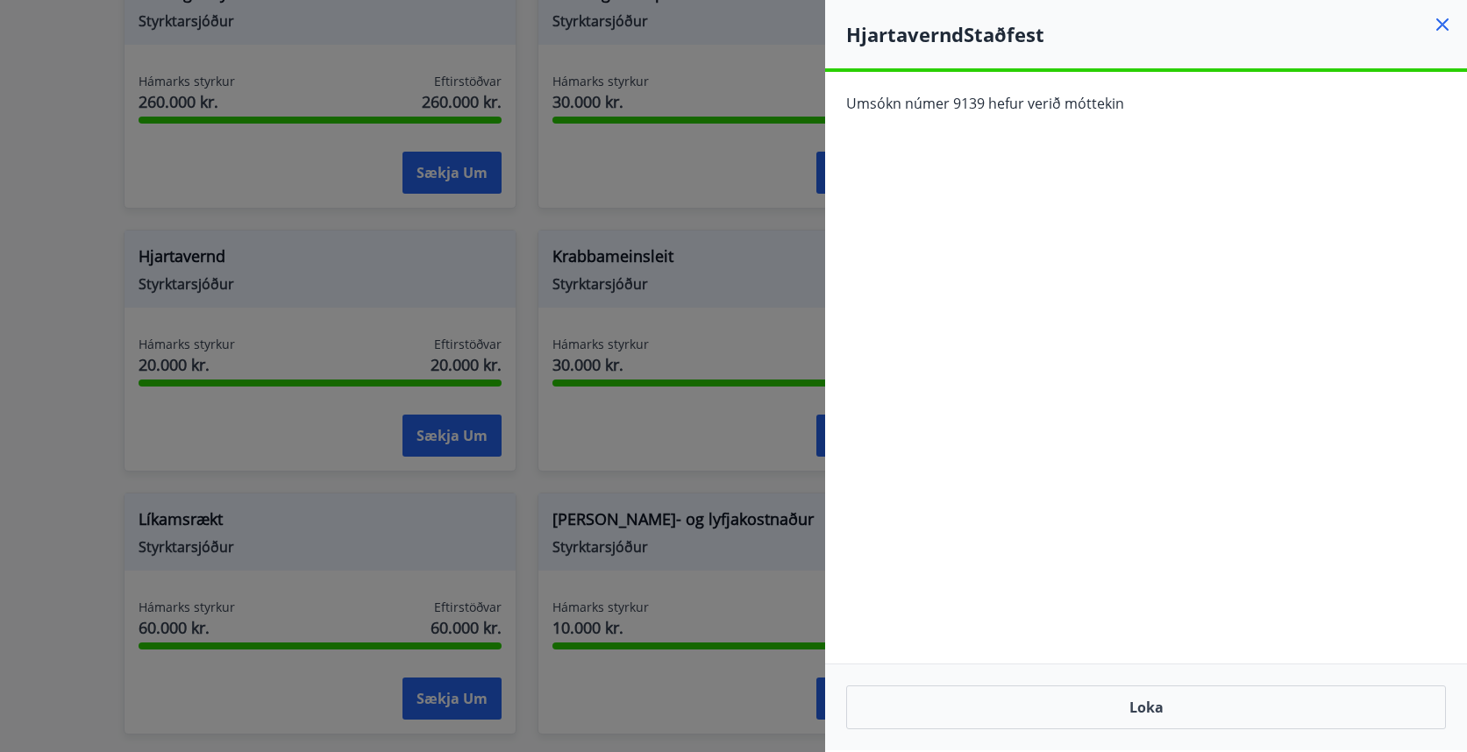
click at [1443, 18] on icon at bounding box center [1442, 24] width 21 height 21
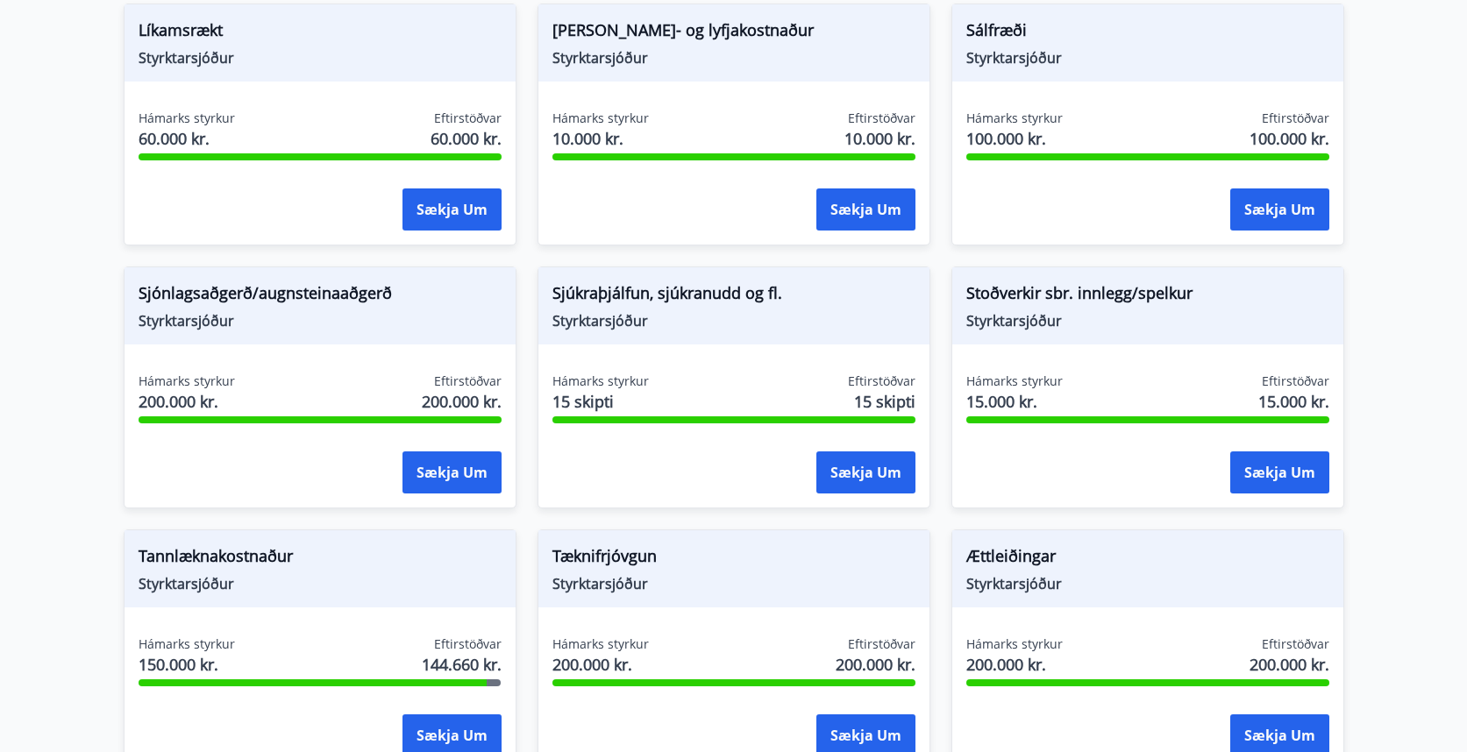
scroll to position [1834, 0]
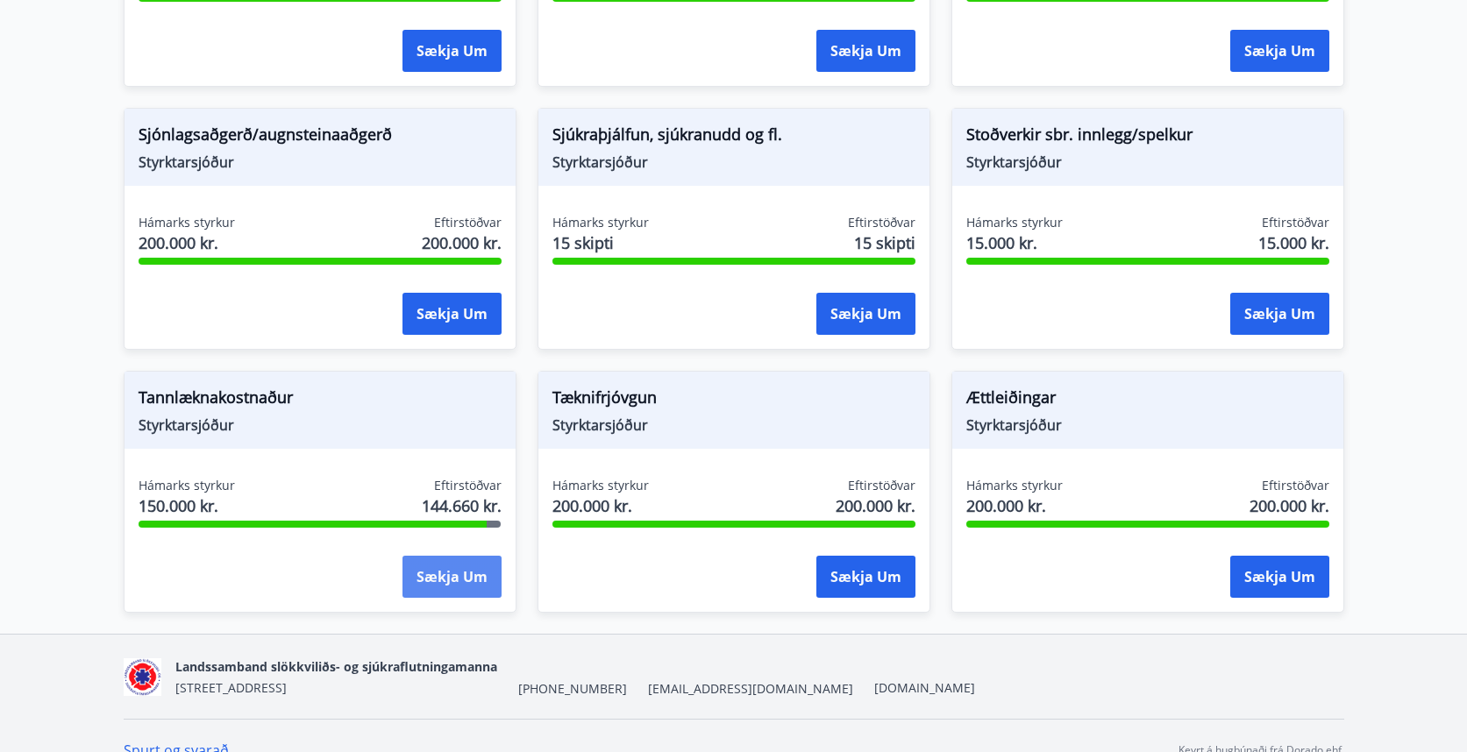
click at [424, 582] on button "Sækja um" at bounding box center [452, 577] width 99 height 42
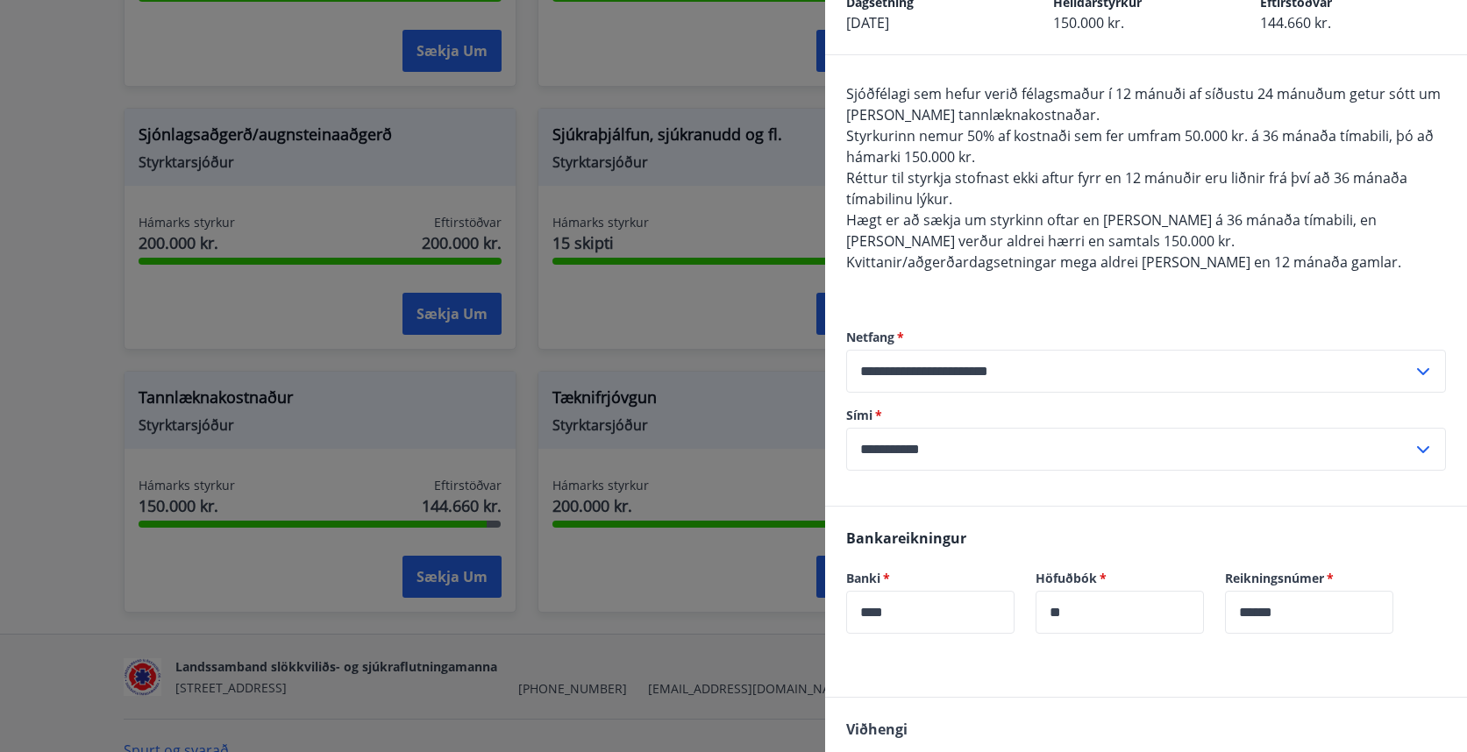
scroll to position [0, 0]
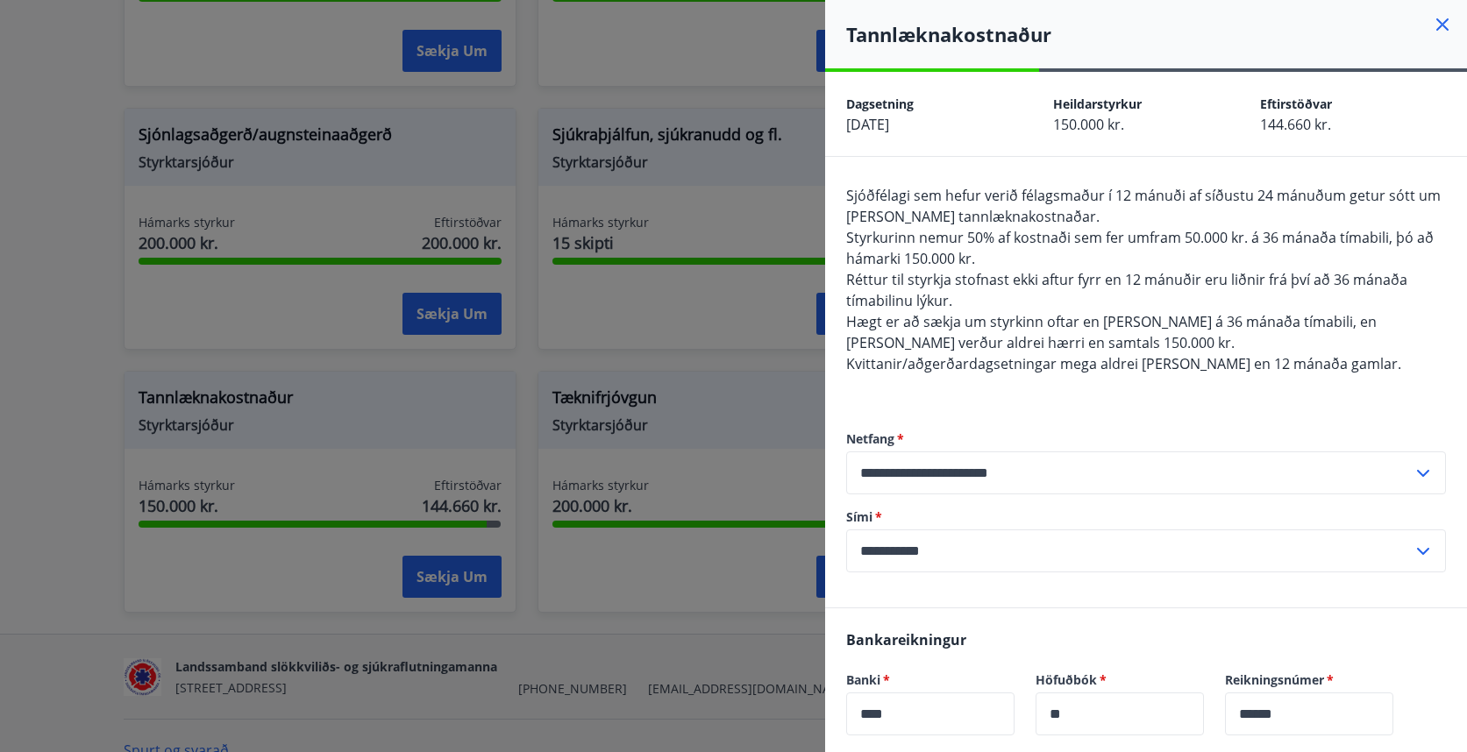
click at [1447, 25] on icon at bounding box center [1442, 24] width 21 height 21
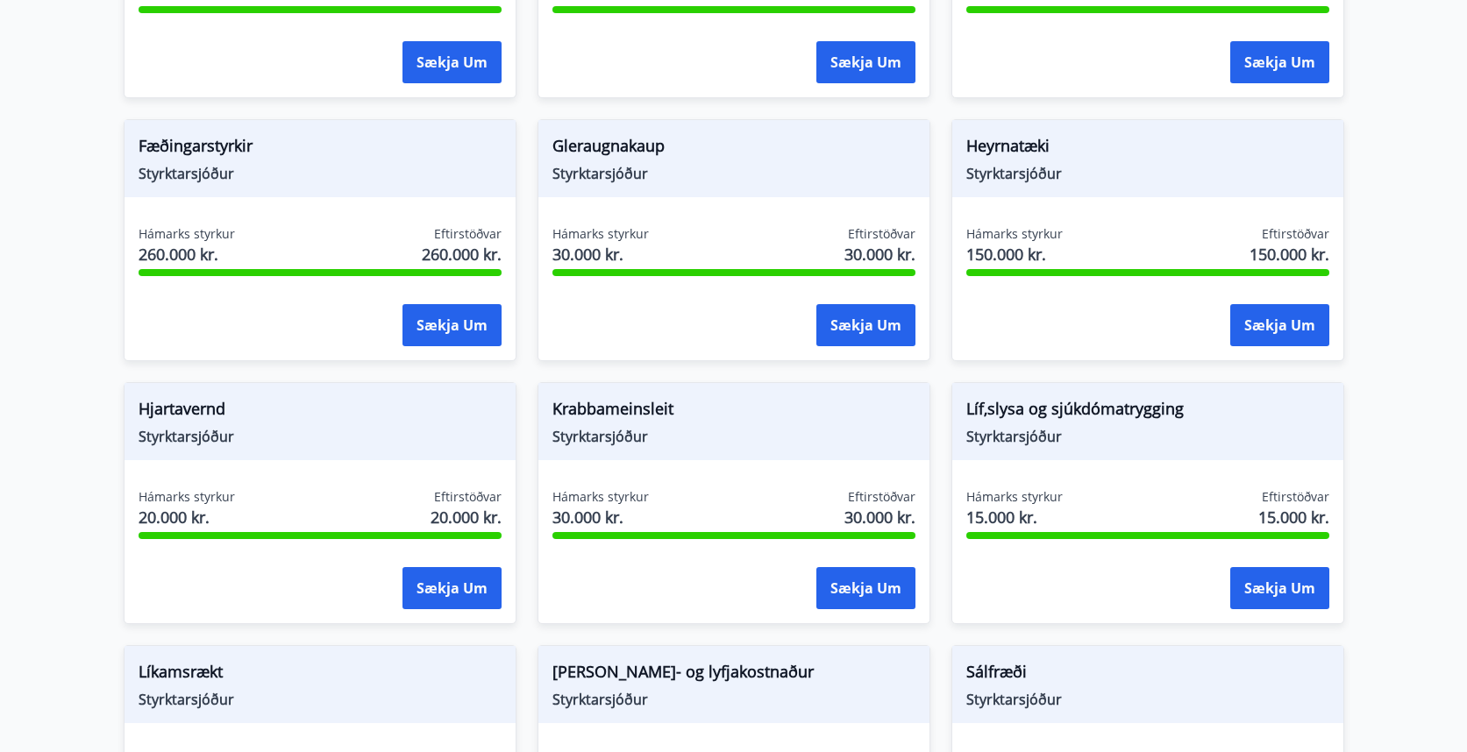
scroll to position [1036, 0]
